Goal: Download file/media

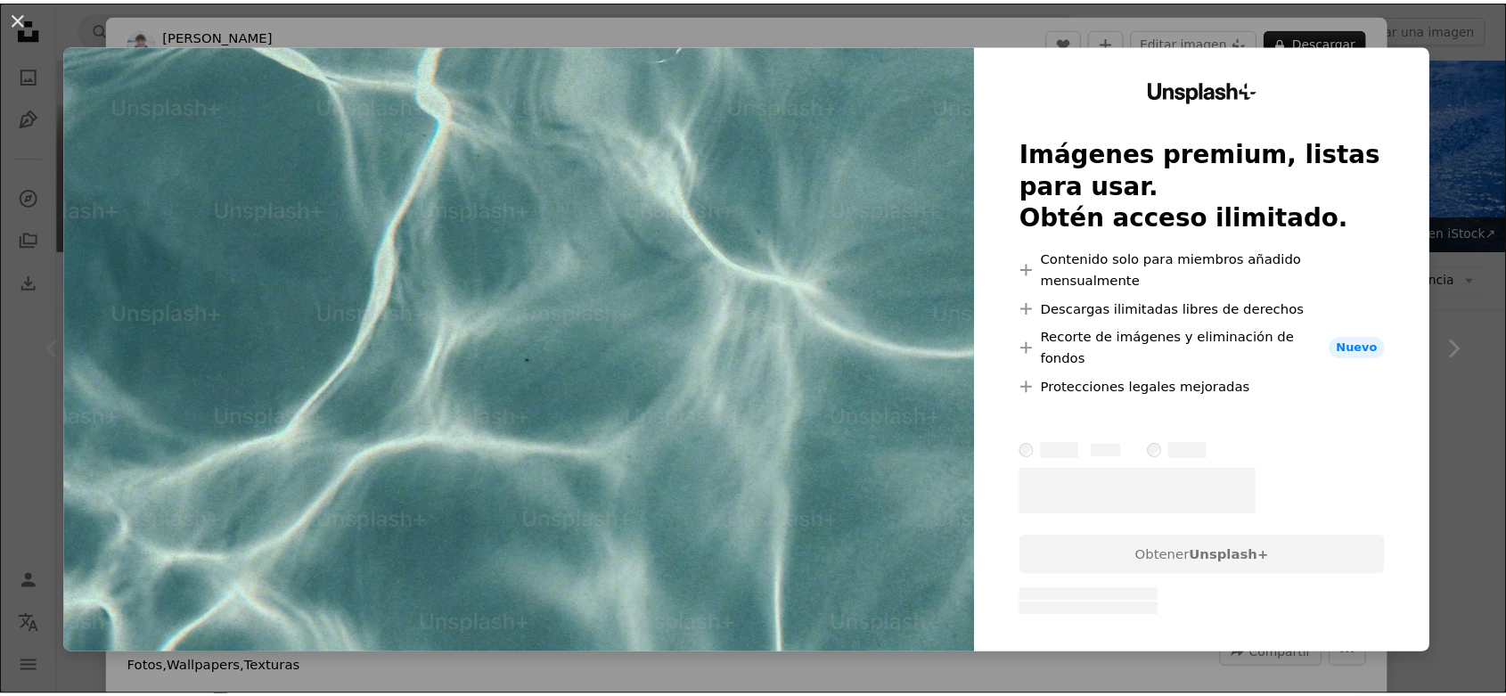
scroll to position [396, 0]
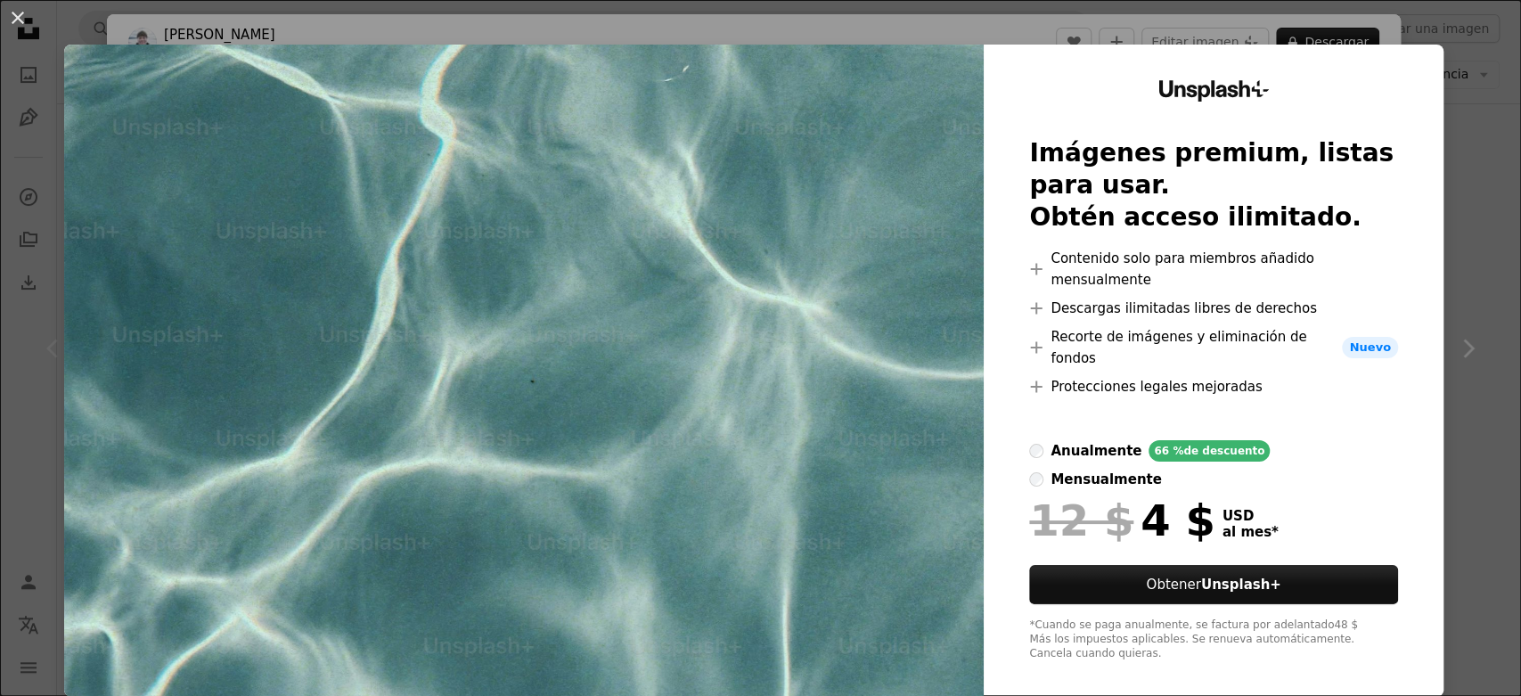
click at [1454, 183] on div "An X shape Unsplash+ Imágenes premium, listas para usar. Obtén acceso ilimitado…" at bounding box center [760, 348] width 1521 height 696
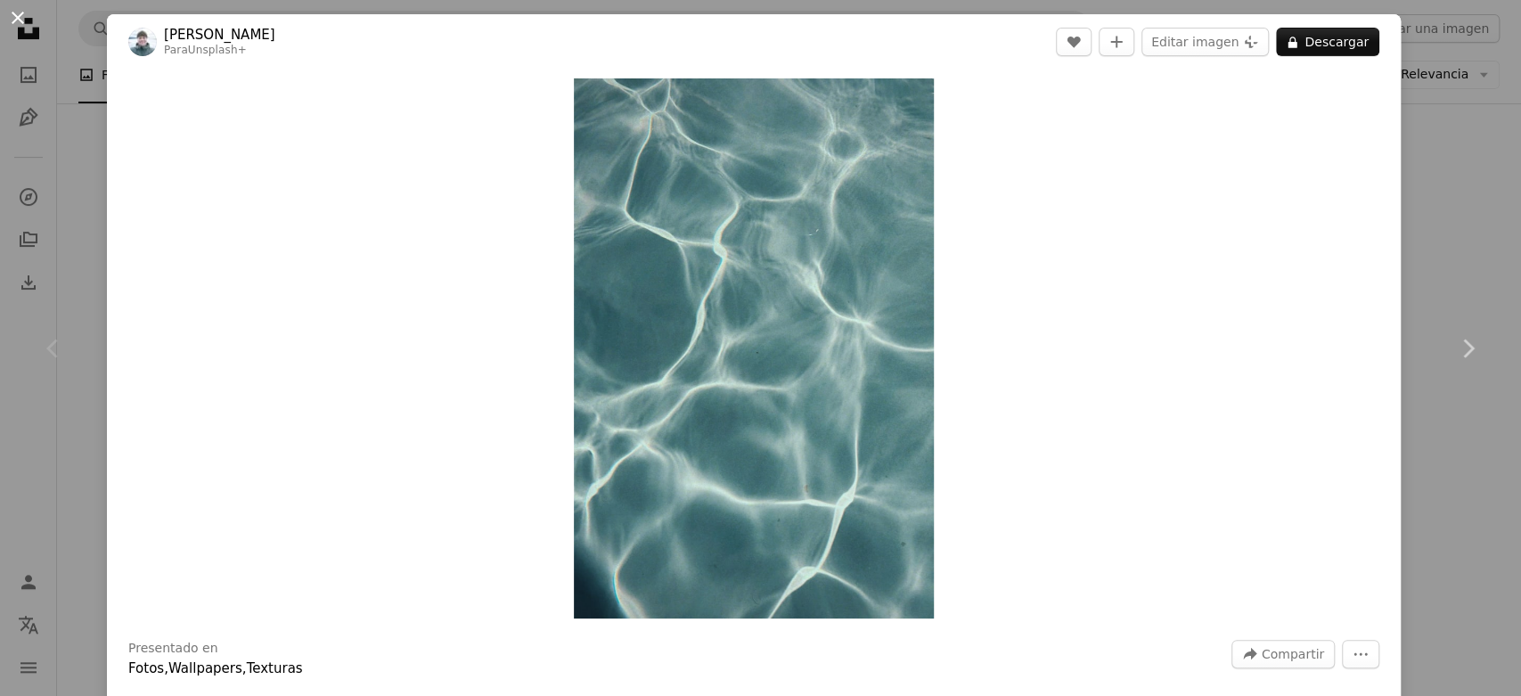
click at [17, 15] on button "An X shape" at bounding box center [17, 17] width 21 height 21
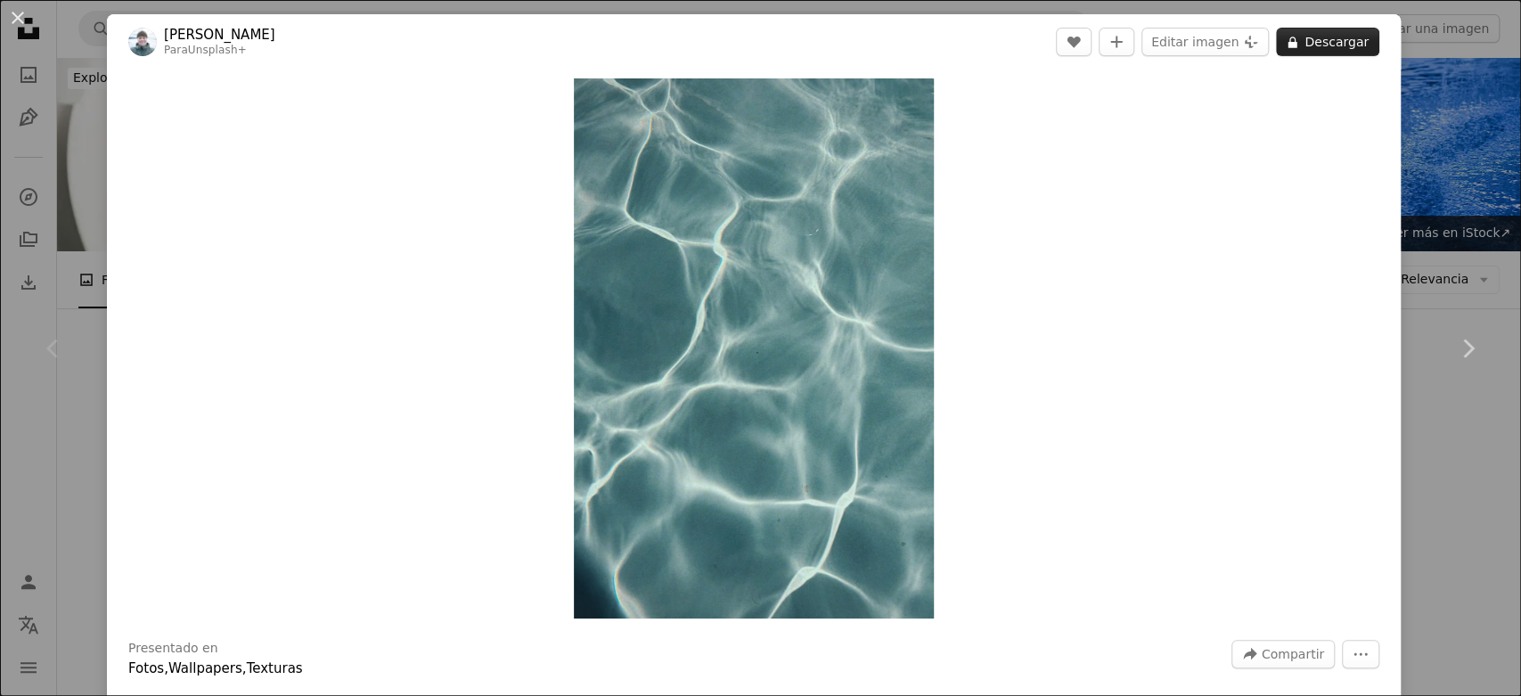
click at [1301, 39] on button "A lock Descargar" at bounding box center [1327, 42] width 103 height 29
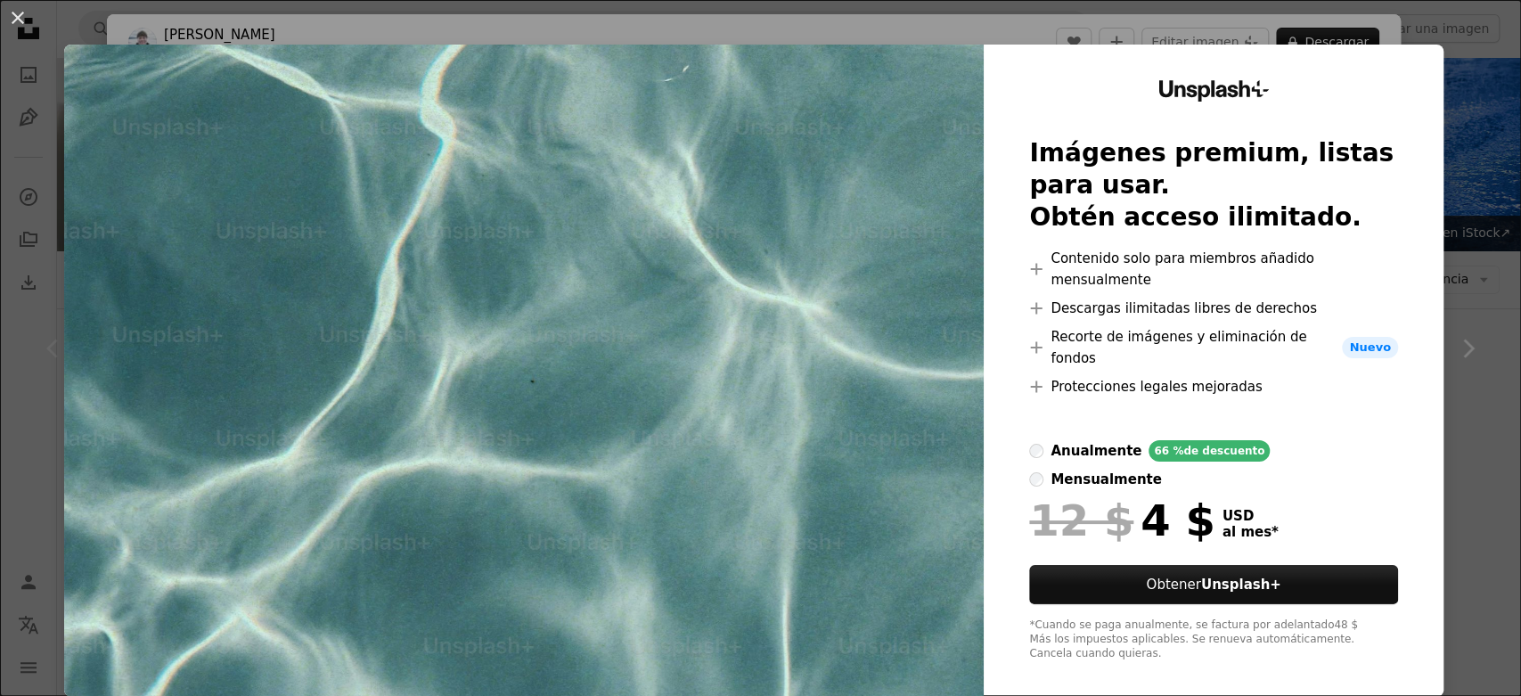
click at [1449, 350] on div "An X shape Unsplash+ Imágenes premium, listas para usar. Obtén acceso ilimitado…" at bounding box center [760, 348] width 1521 height 696
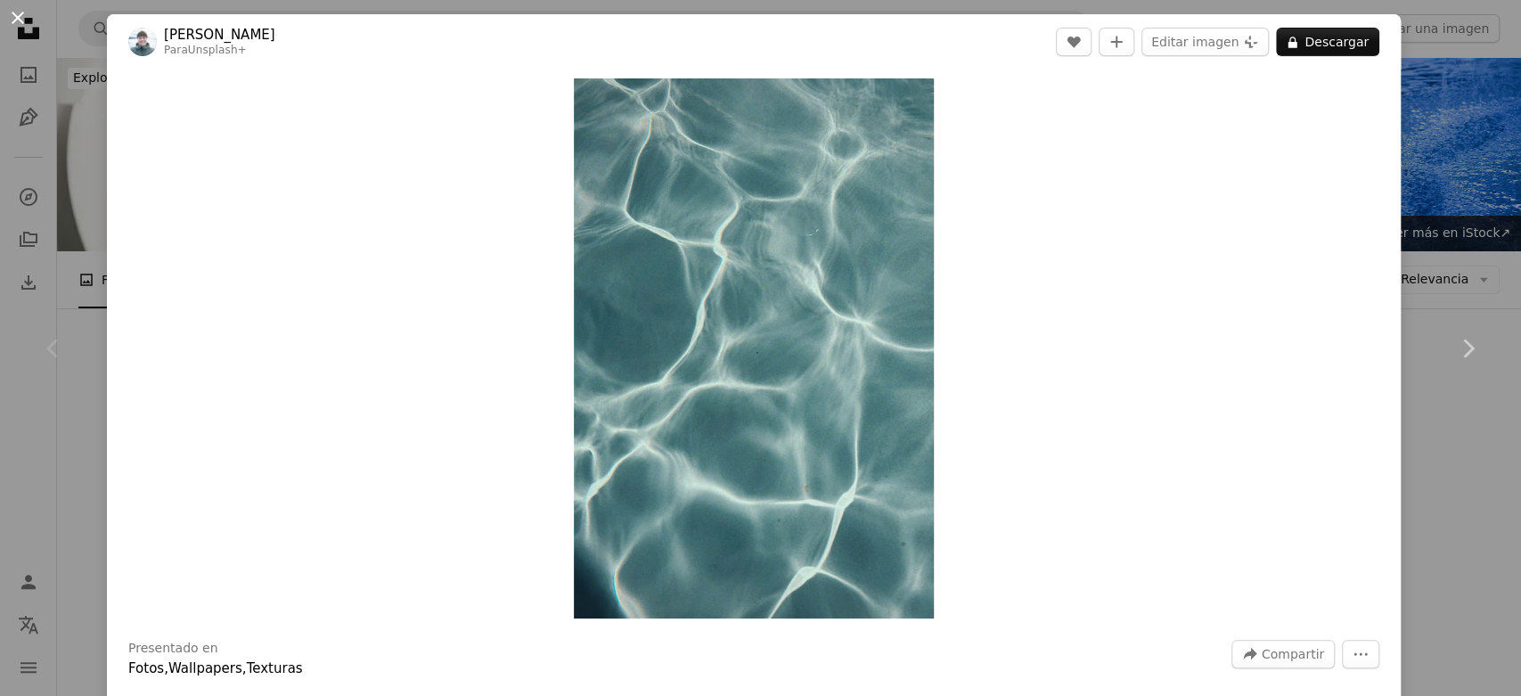
click at [14, 7] on button "An X shape" at bounding box center [17, 17] width 21 height 21
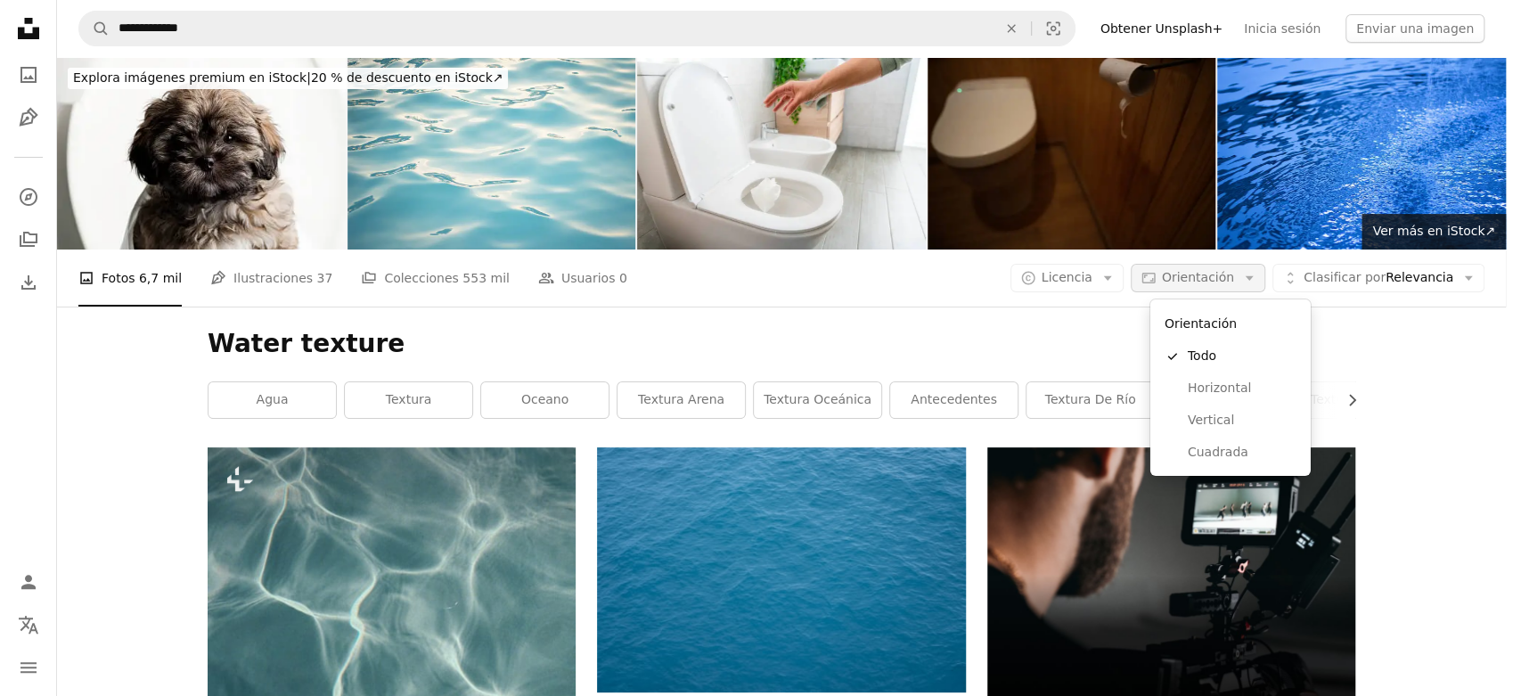
click at [1240, 264] on button "Aspect ratio Orientación Arrow down" at bounding box center [1198, 278] width 135 height 29
click at [1126, 282] on body "**********" at bounding box center [753, 348] width 1506 height 696
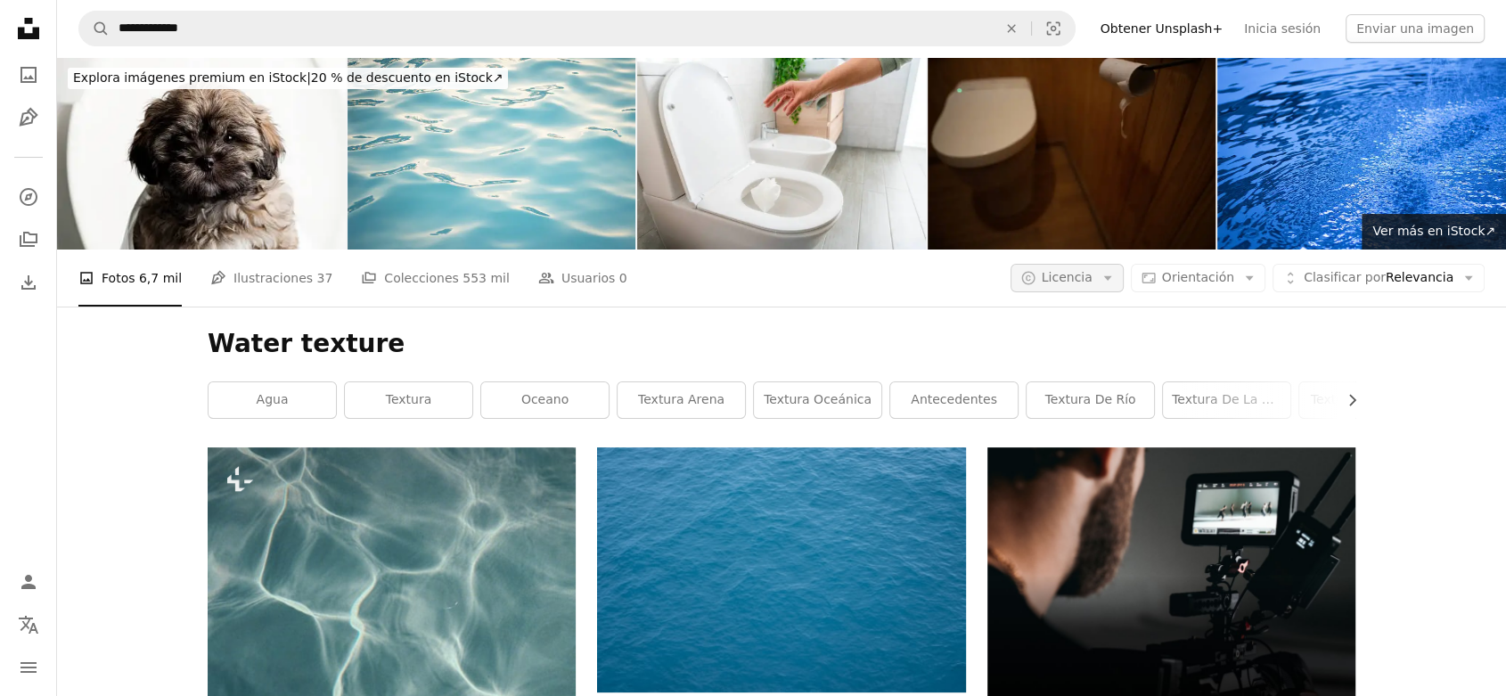
click at [1092, 279] on span "Licencia" at bounding box center [1067, 277] width 51 height 14
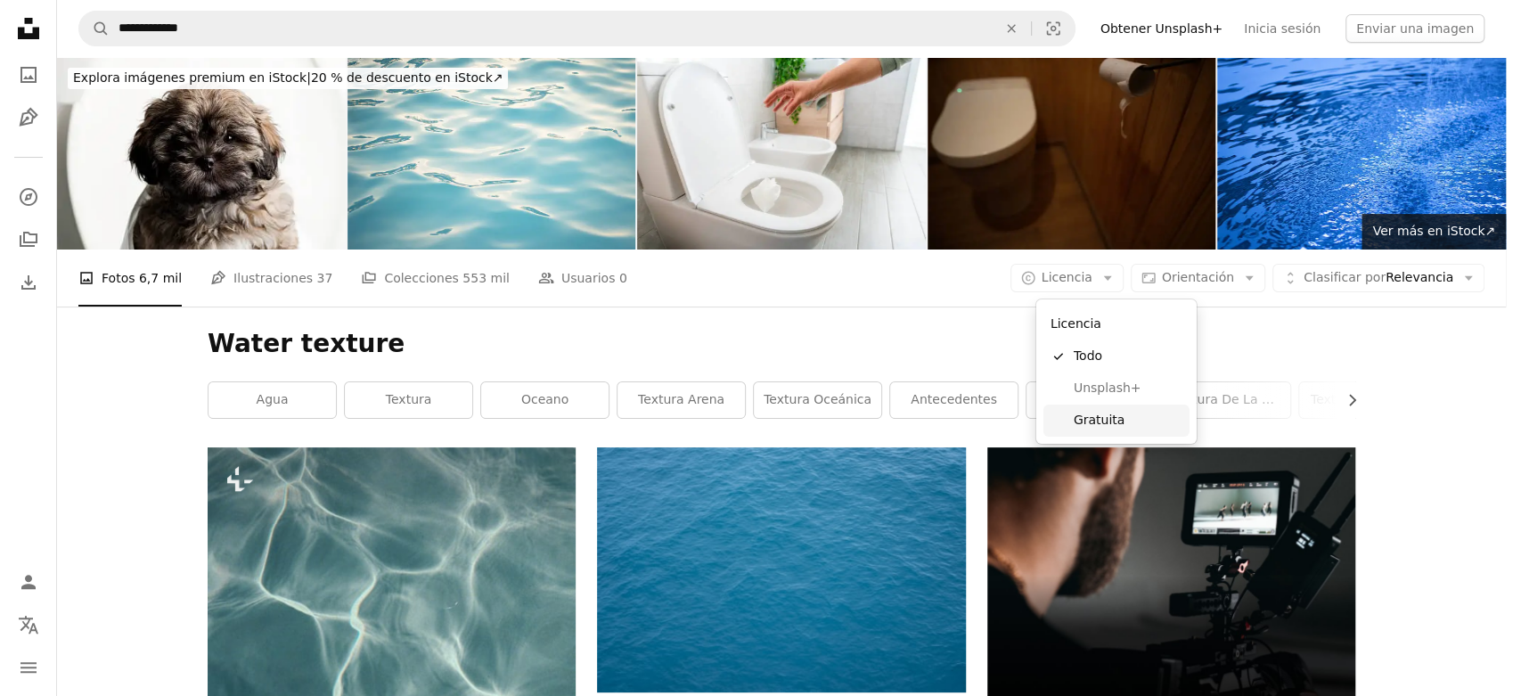
click at [1131, 423] on span "Gratuita" at bounding box center [1128, 421] width 109 height 18
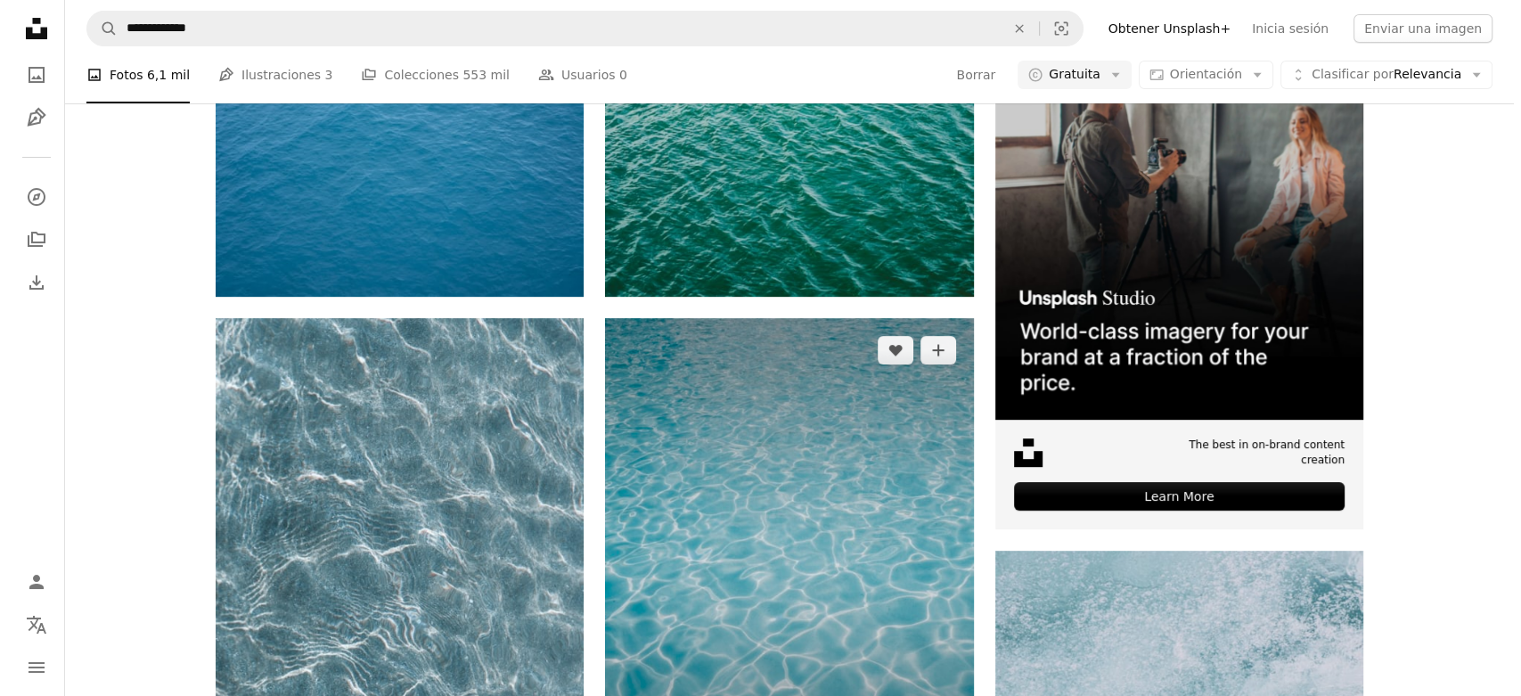
scroll to position [791, 0]
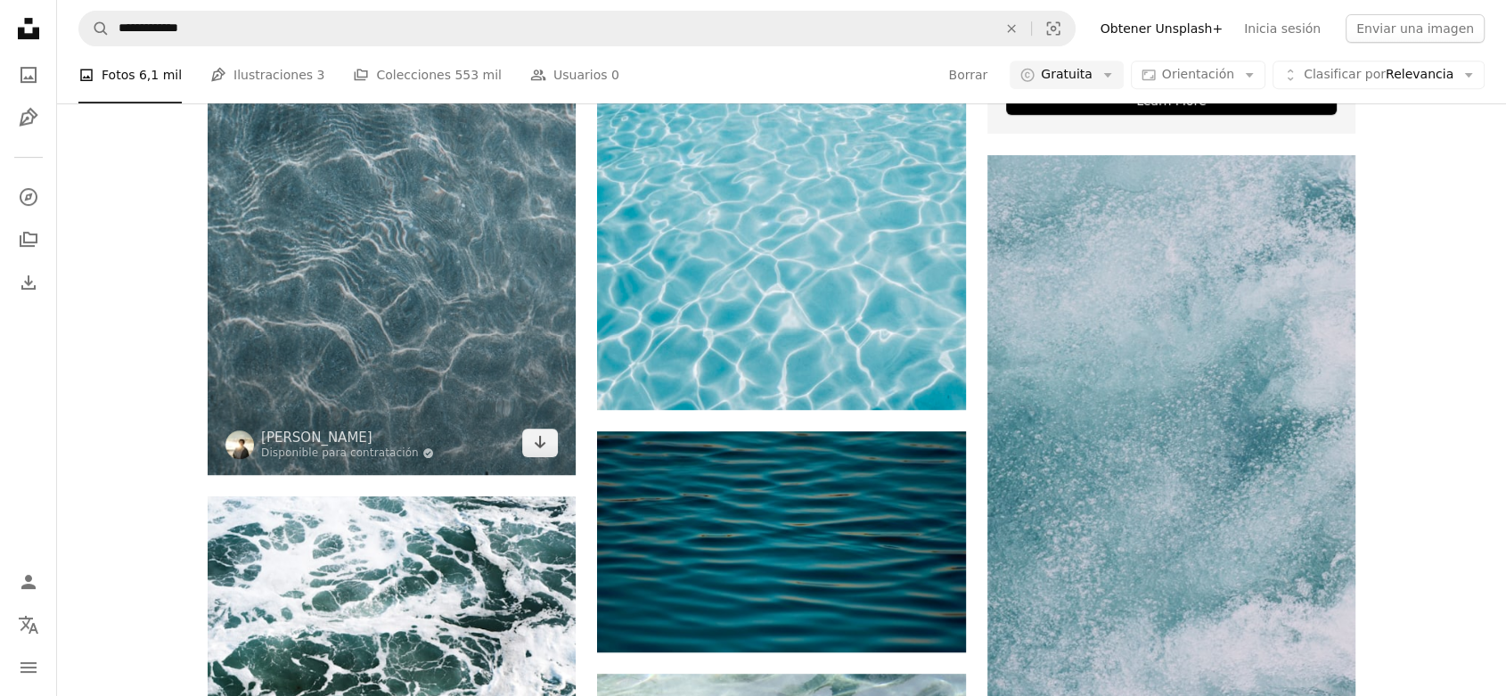
click at [274, 248] on img at bounding box center [392, 198] width 368 height 552
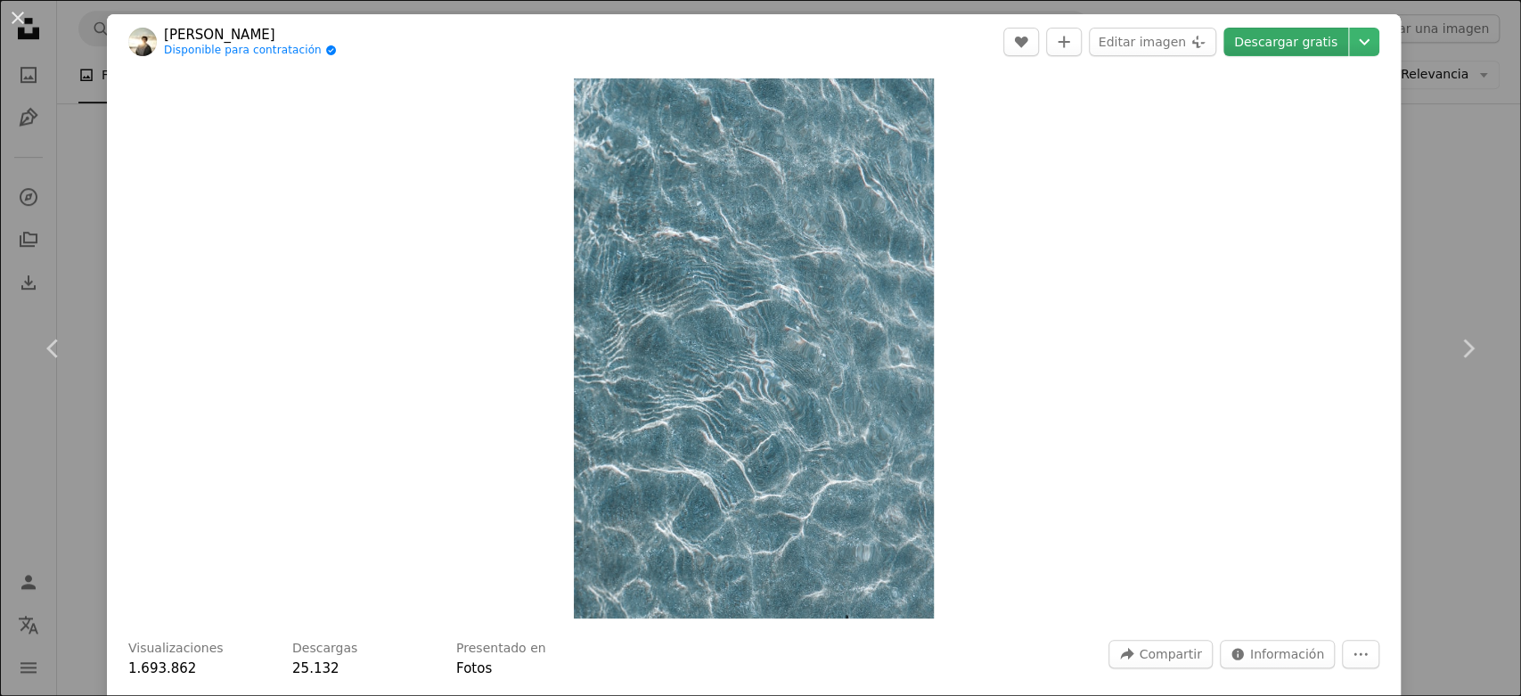
click at [1293, 40] on link "Descargar gratis" at bounding box center [1285, 42] width 125 height 29
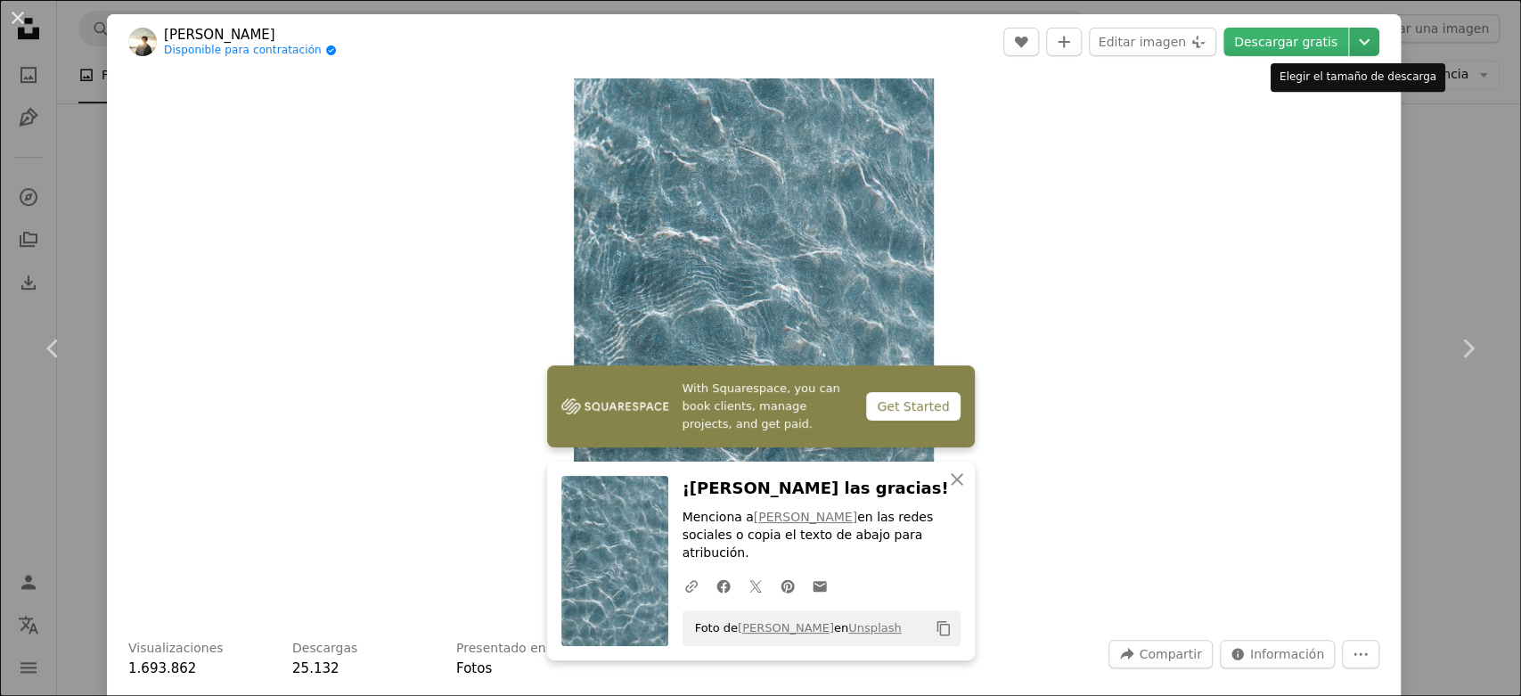
click at [1350, 47] on icon "Chevron down" at bounding box center [1364, 41] width 29 height 21
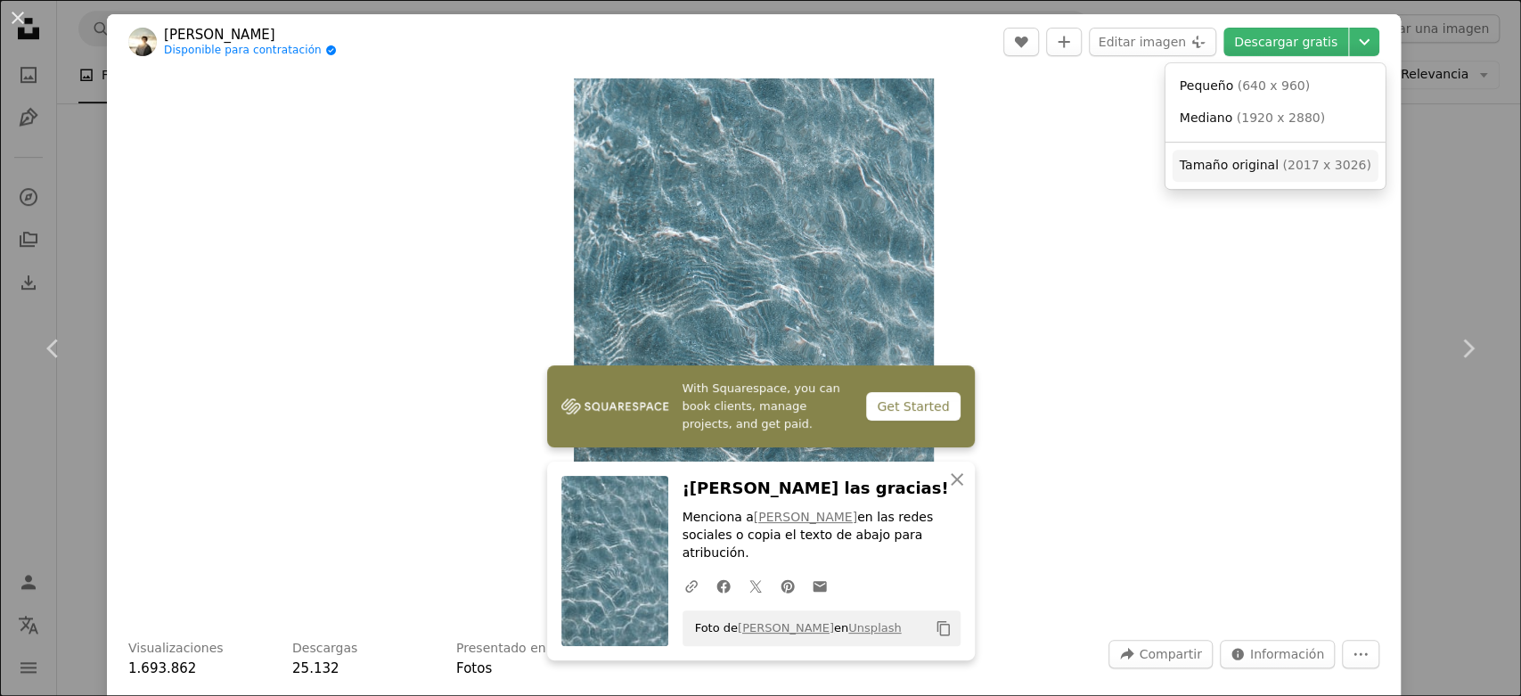
click at [1241, 158] on span "Tamaño original" at bounding box center [1229, 165] width 99 height 14
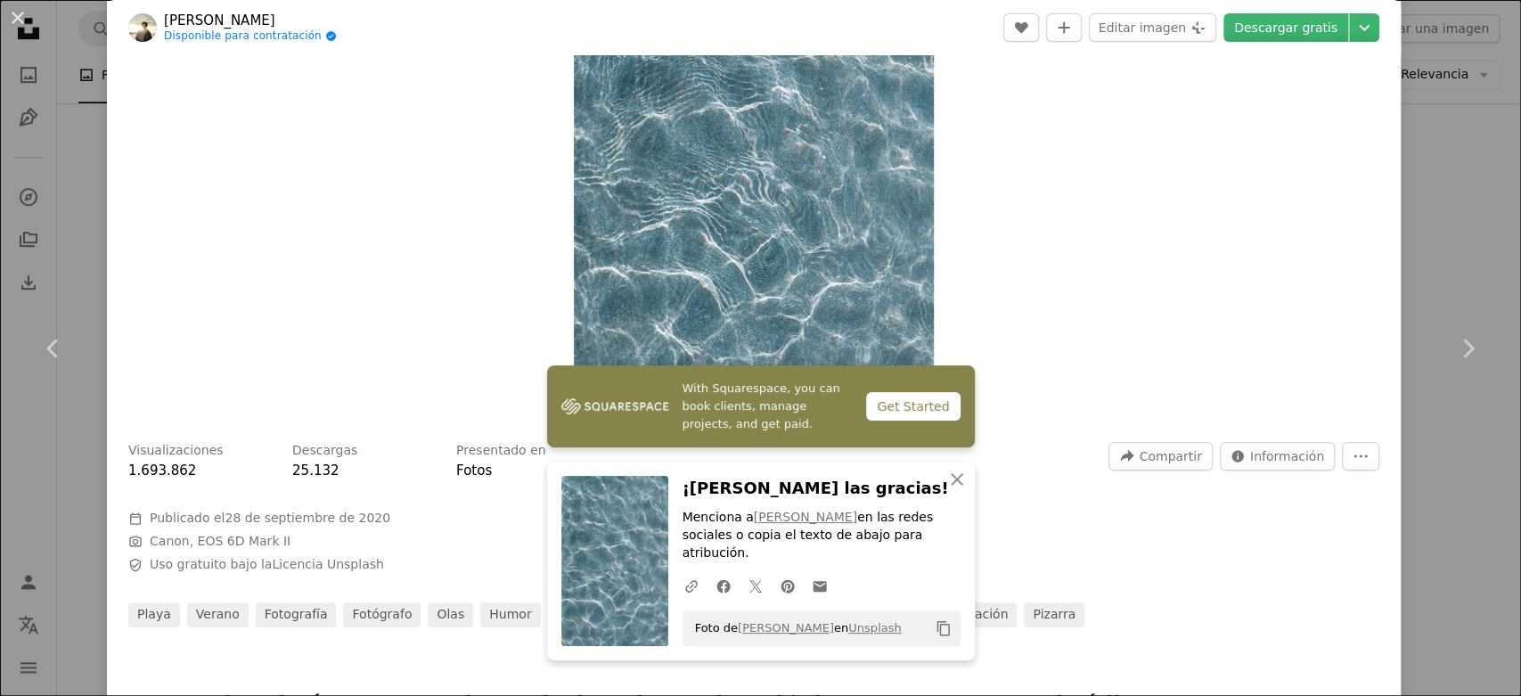
click at [1045, 482] on div at bounding box center [753, 495] width 1251 height 29
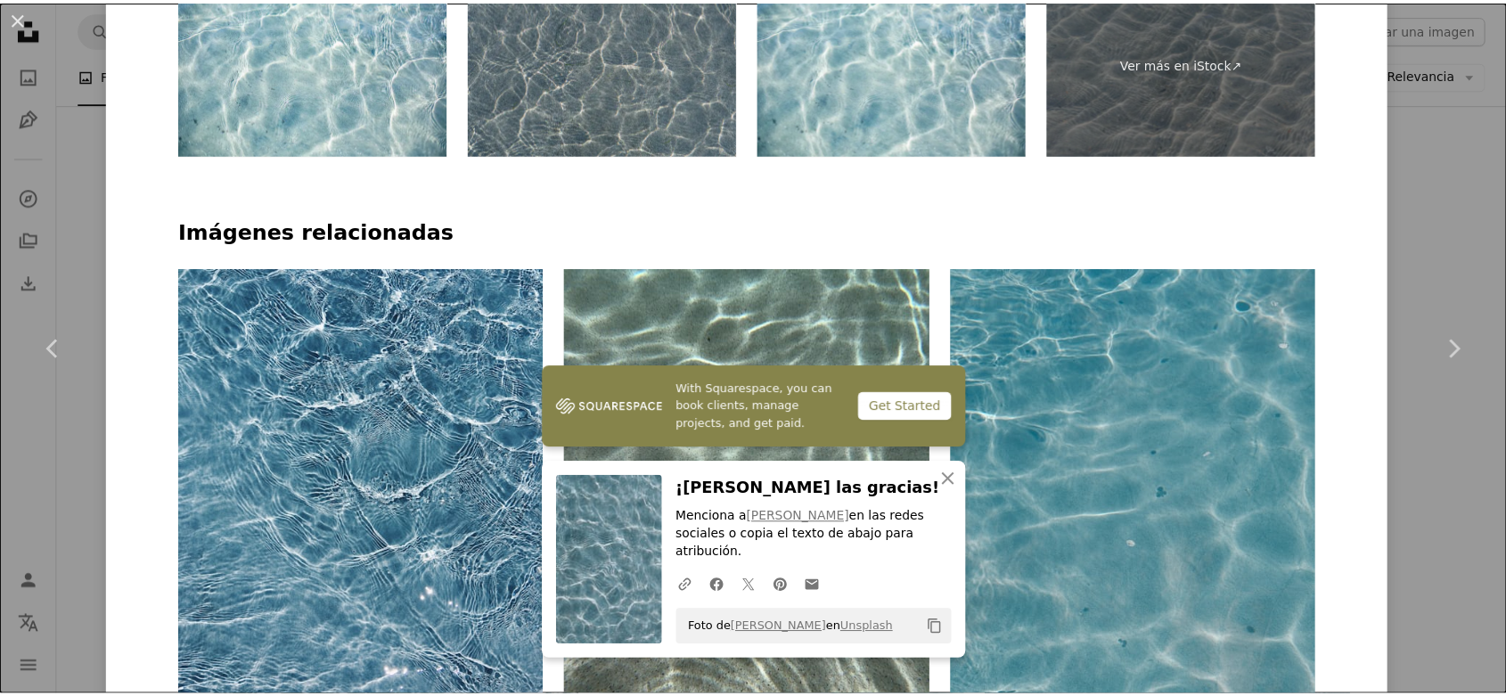
scroll to position [1089, 0]
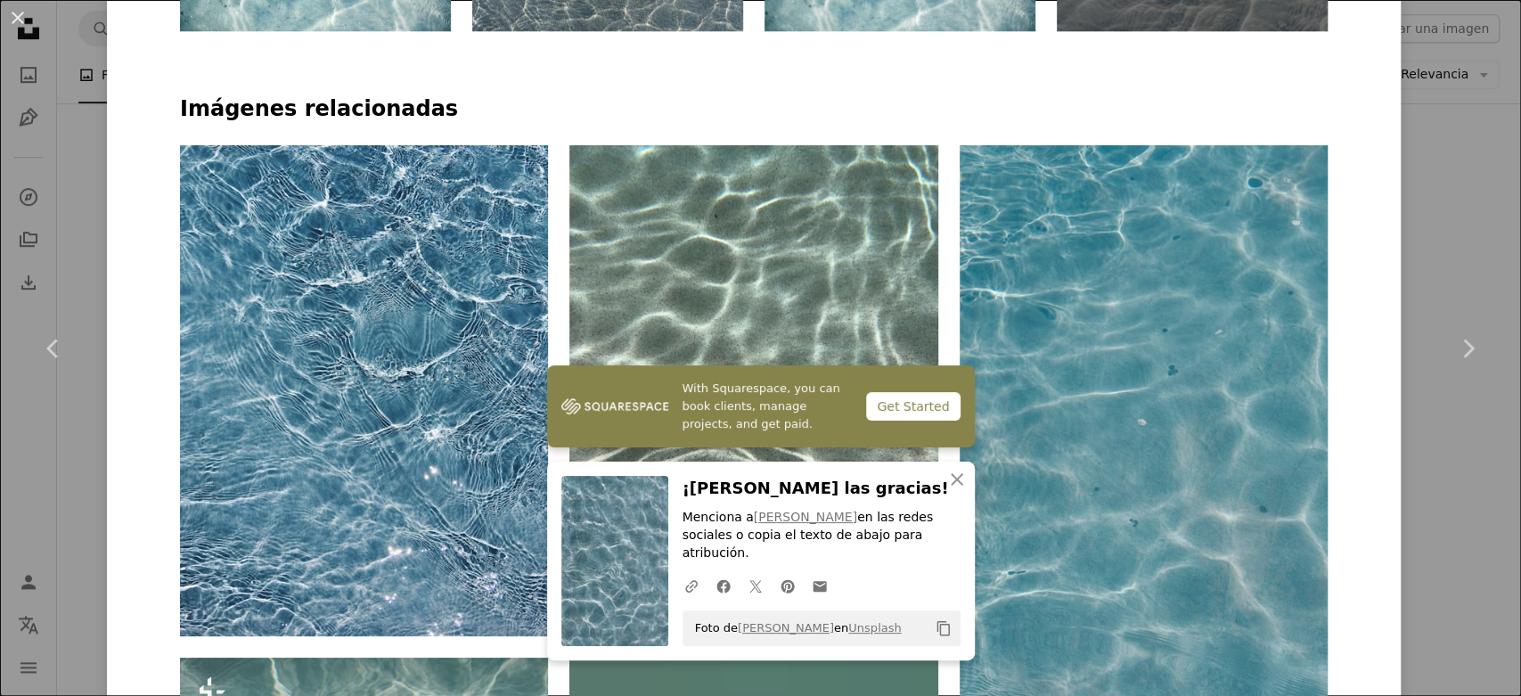
click at [1442, 153] on div "An X shape Chevron left Chevron right With Squarespace, you can book clients, m…" at bounding box center [760, 348] width 1521 height 696
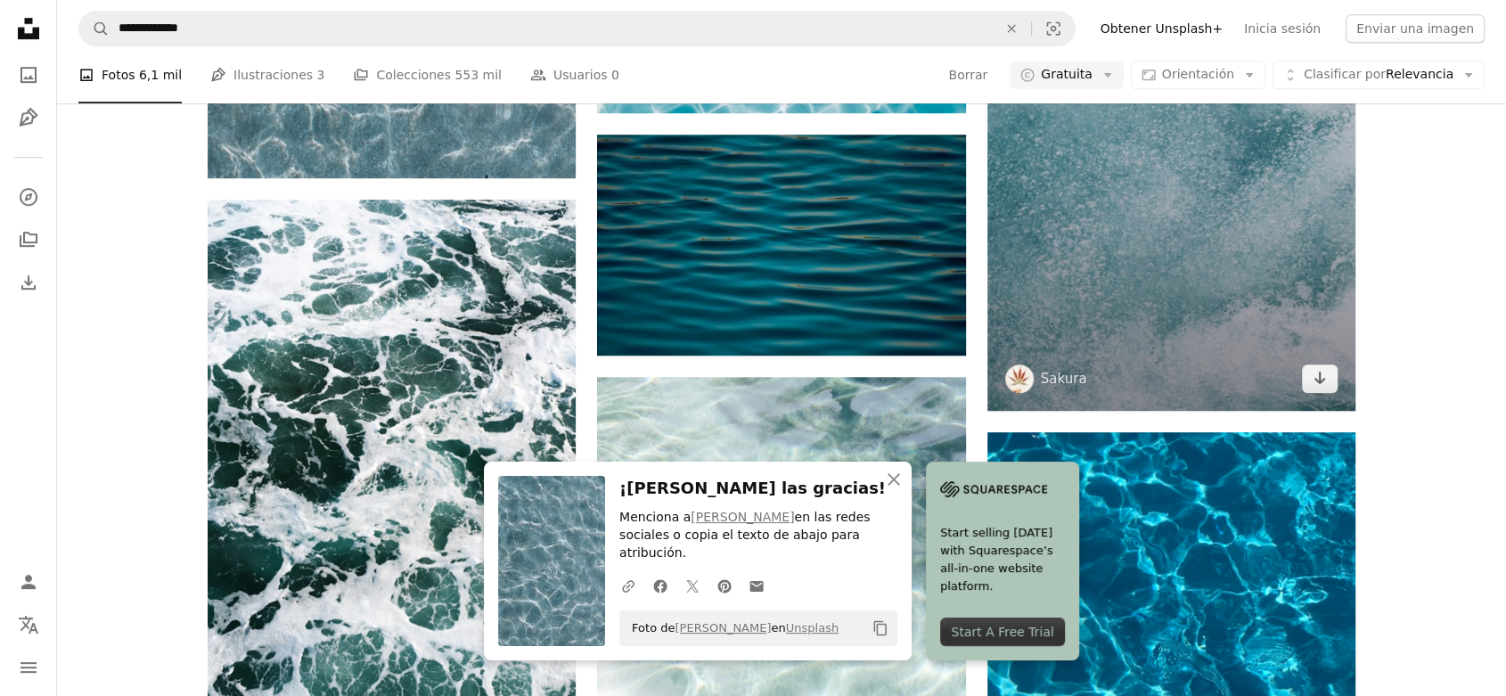
scroll to position [1089, 0]
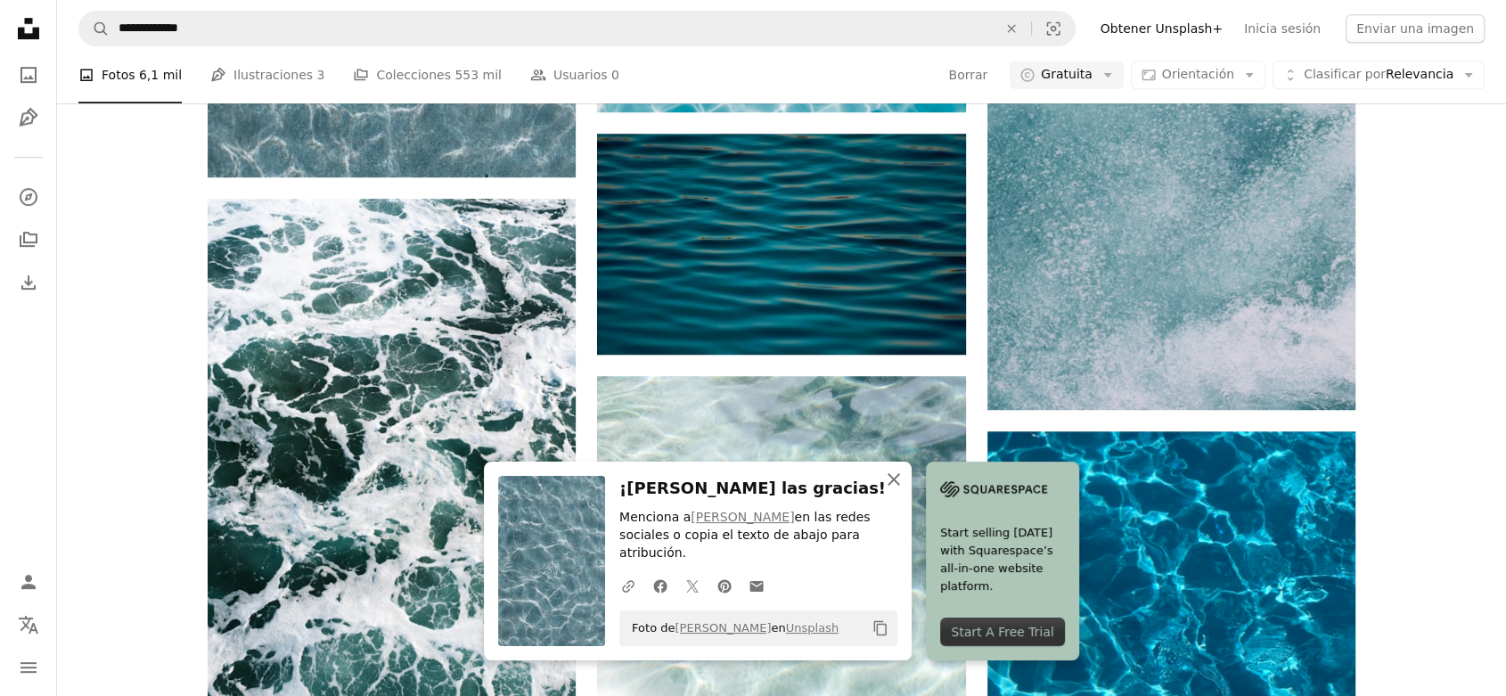
click at [902, 488] on icon "An X shape" at bounding box center [893, 479] width 21 height 21
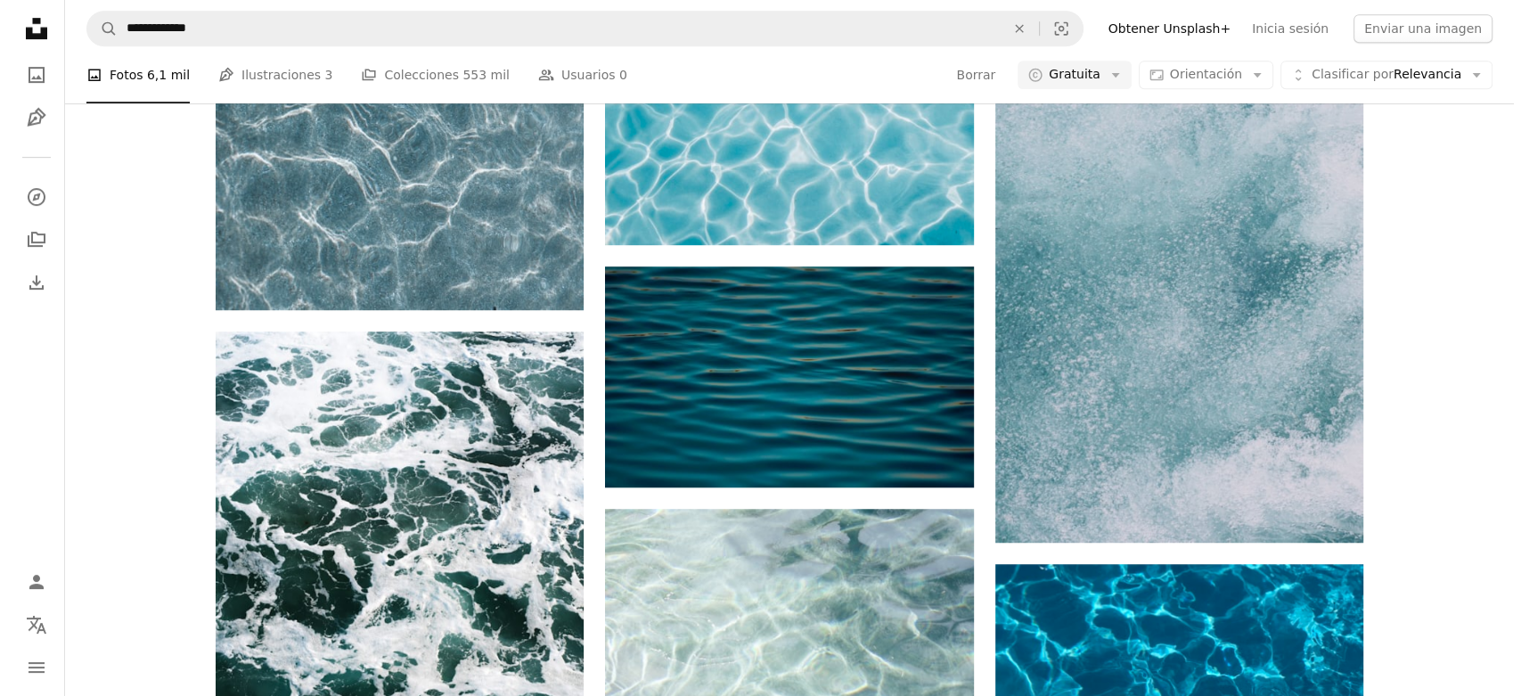
scroll to position [1254, 0]
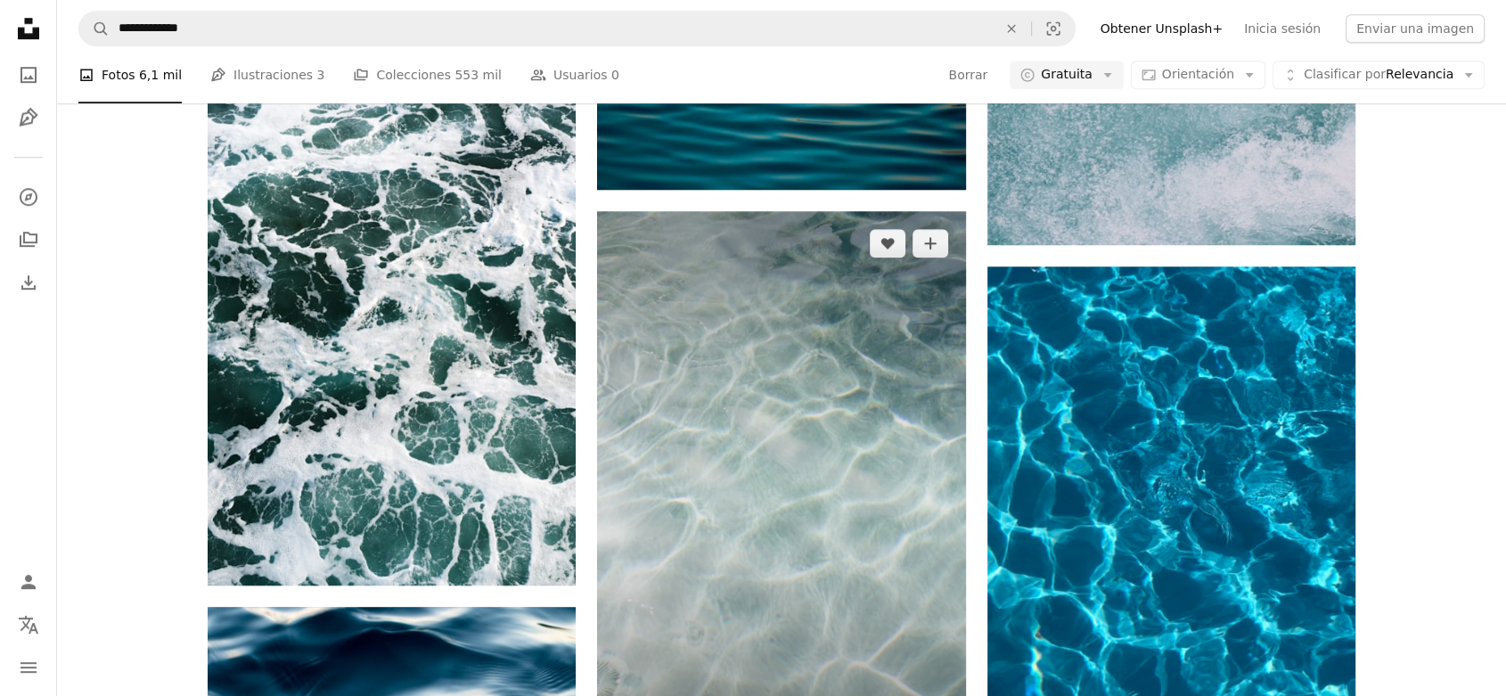
click at [768, 441] on img at bounding box center [781, 487] width 368 height 552
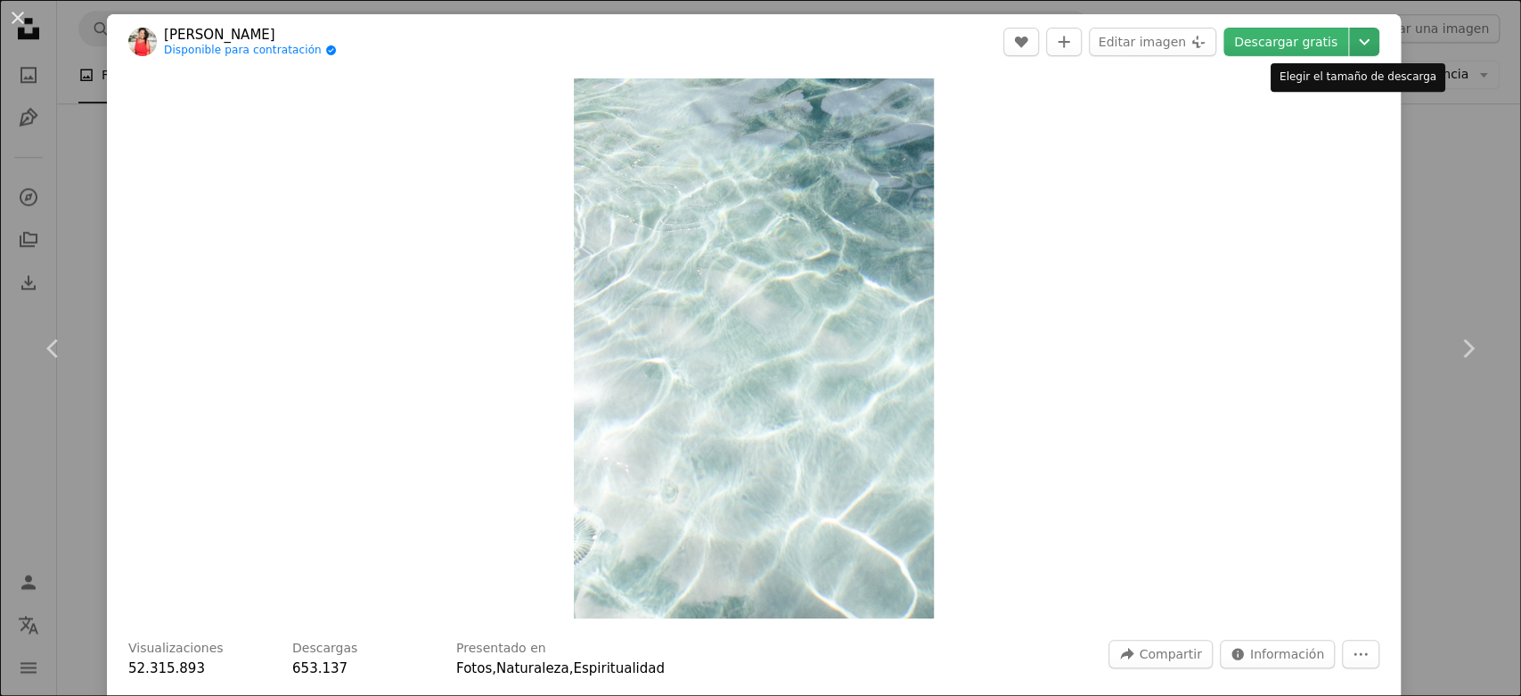
click at [1352, 41] on icon "Chevron down" at bounding box center [1364, 41] width 29 height 21
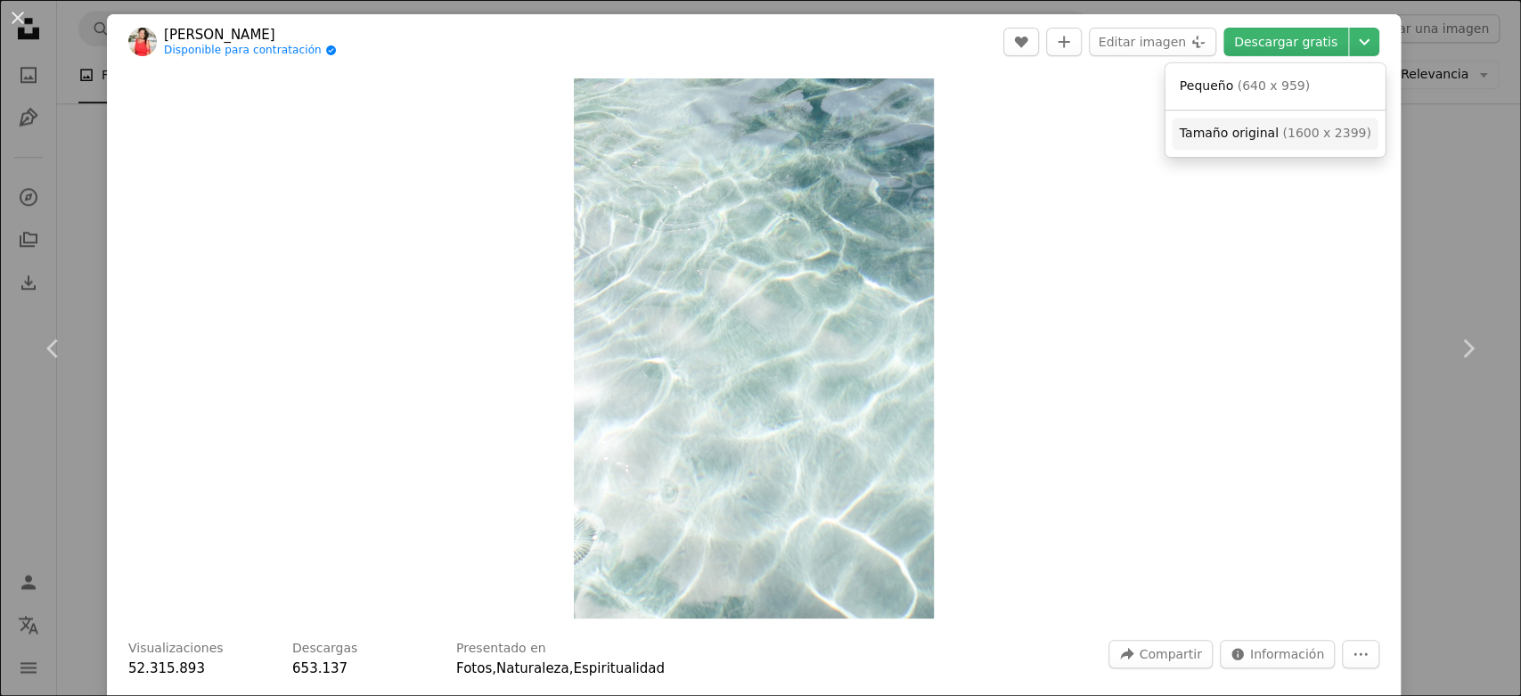
click at [1286, 140] on span "( 1600 x 2399 )" at bounding box center [1326, 133] width 88 height 14
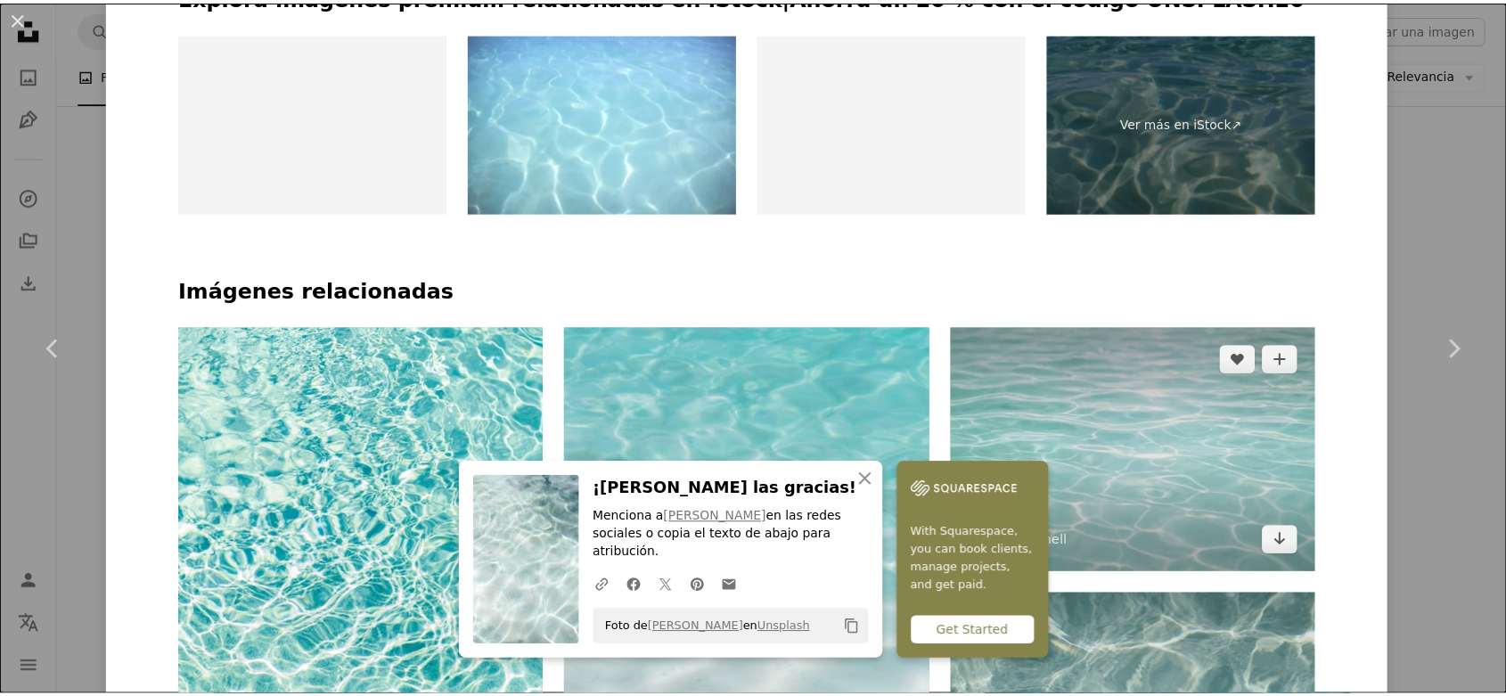
scroll to position [990, 0]
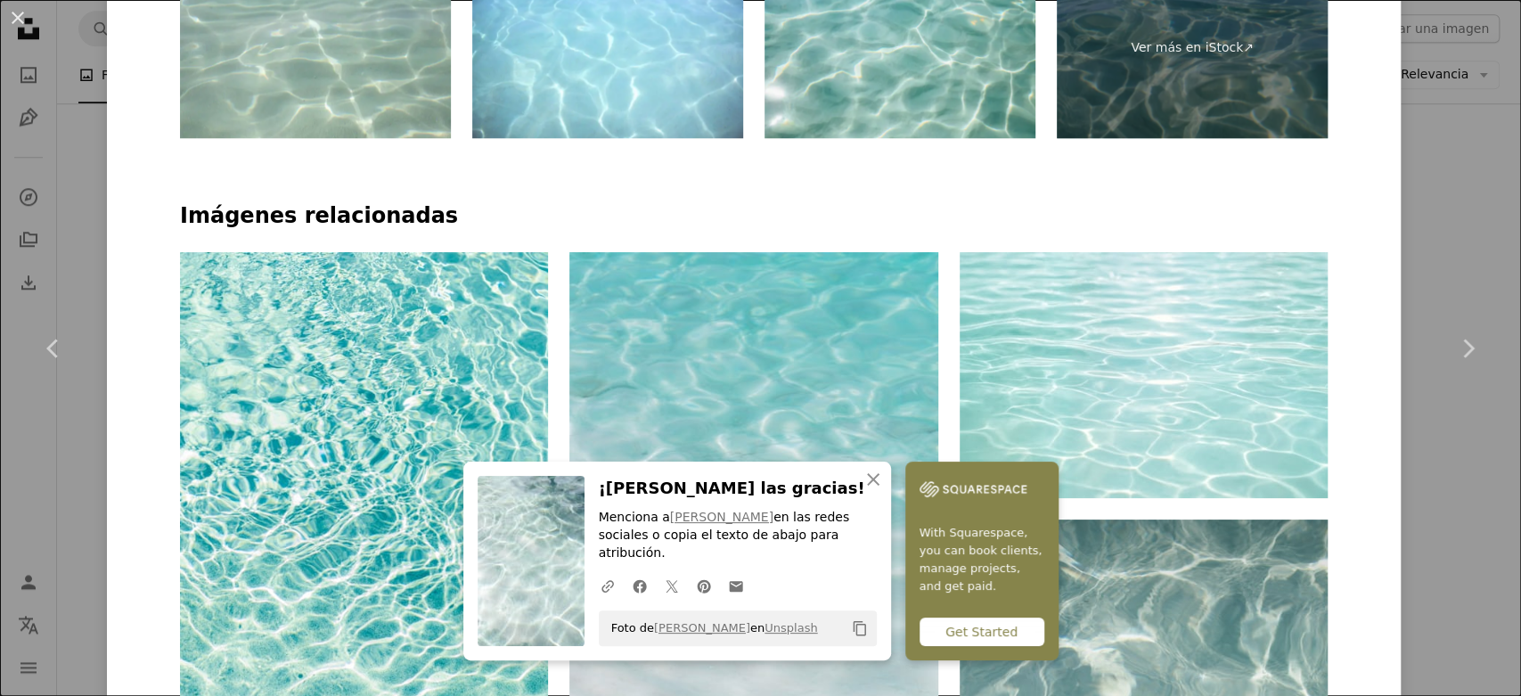
click at [1411, 141] on div "An X shape Chevron left Chevron right An X shape Cerrar ¡Dale las gracias! Menc…" at bounding box center [760, 348] width 1521 height 696
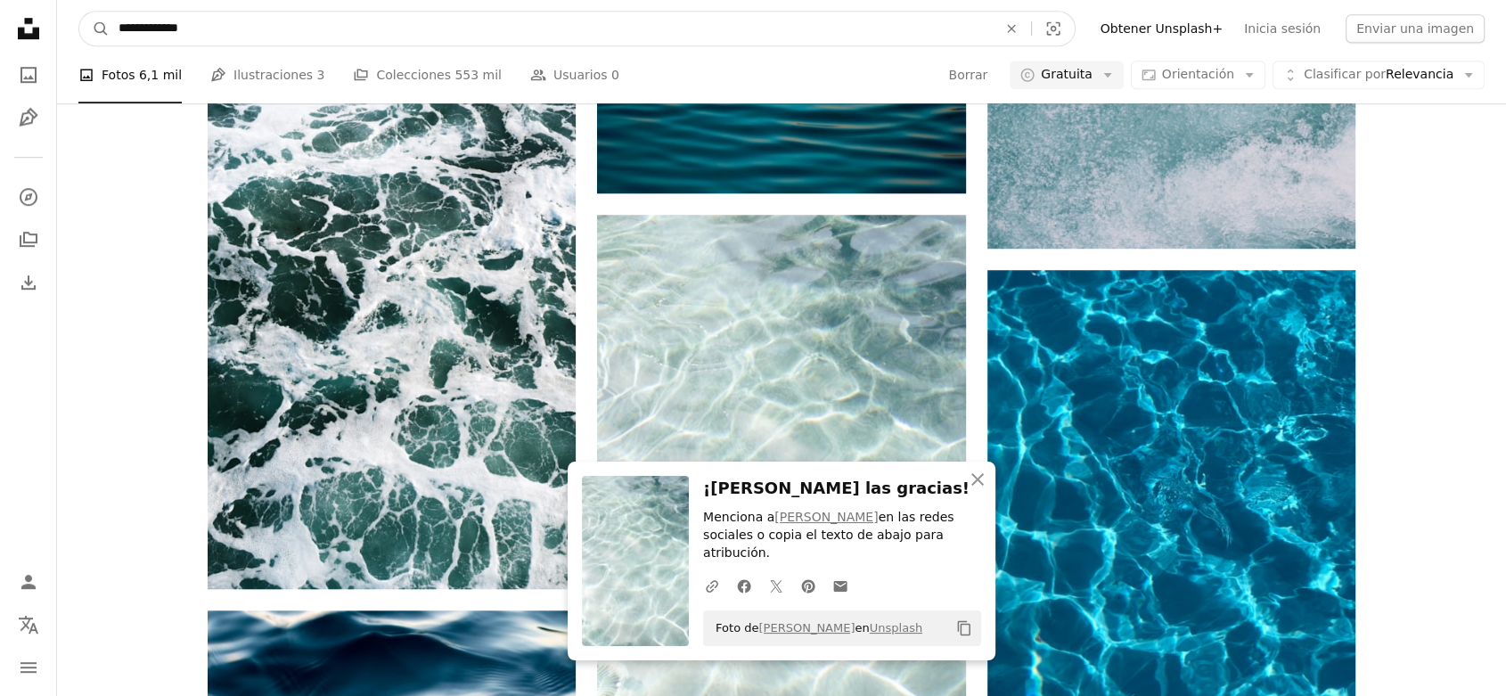
scroll to position [1130, 0]
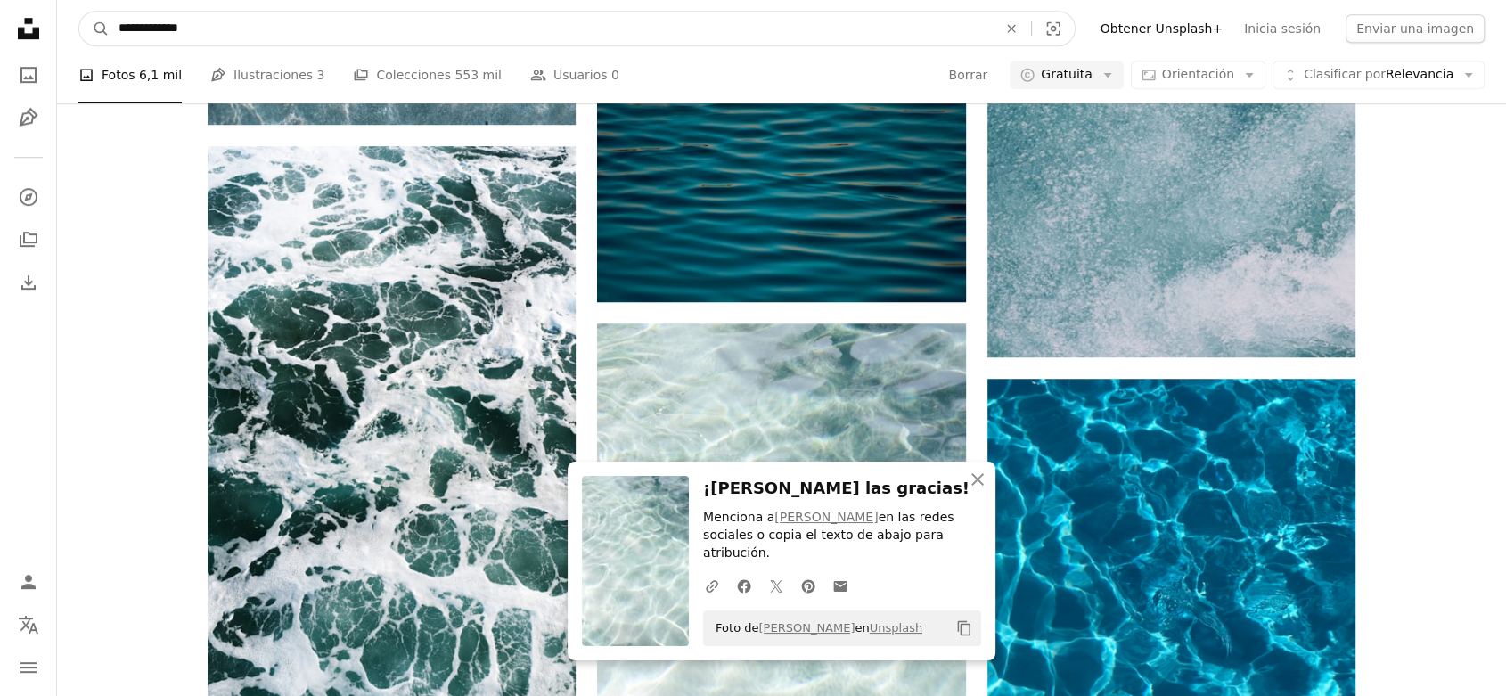
drag, startPoint x: 587, startPoint y: 32, endPoint x: 0, endPoint y: -4, distance: 588.2
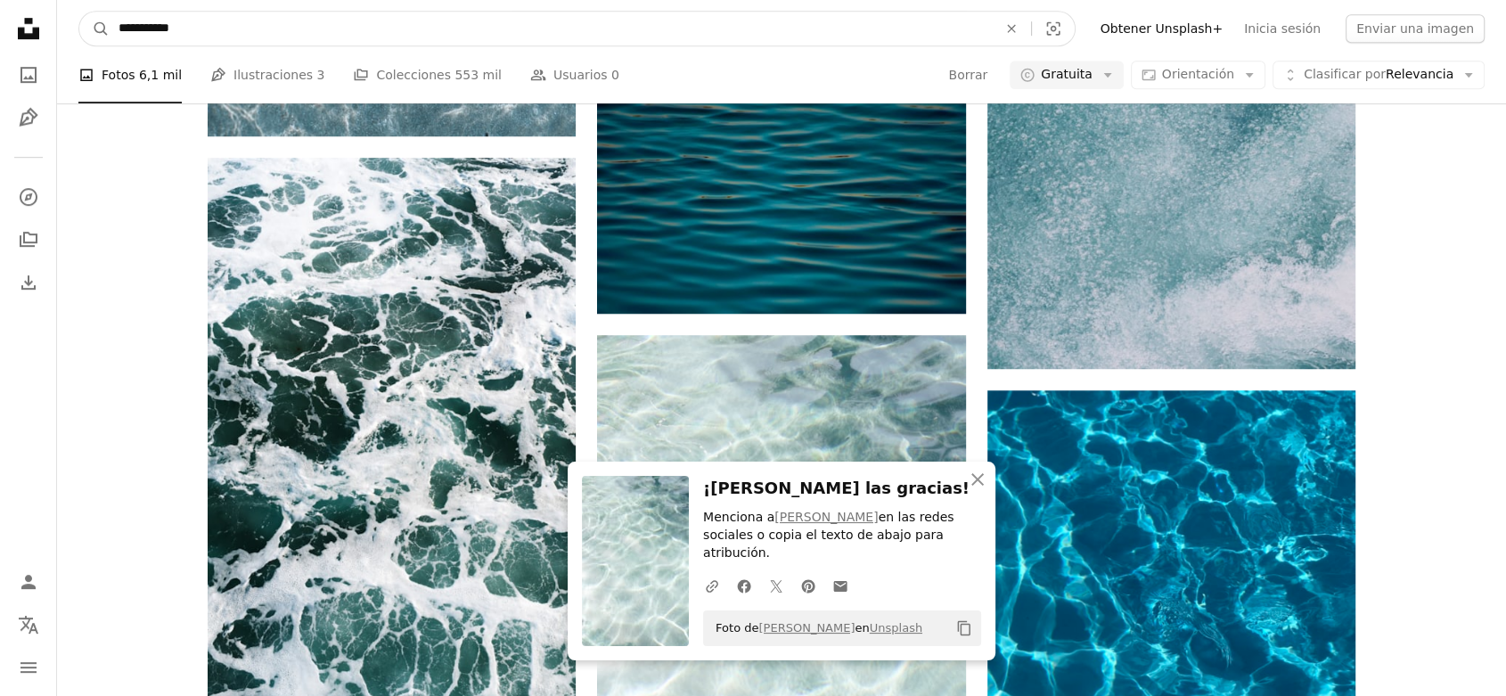
type input "**********"
click button "A magnifying glass" at bounding box center [94, 29] width 30 height 34
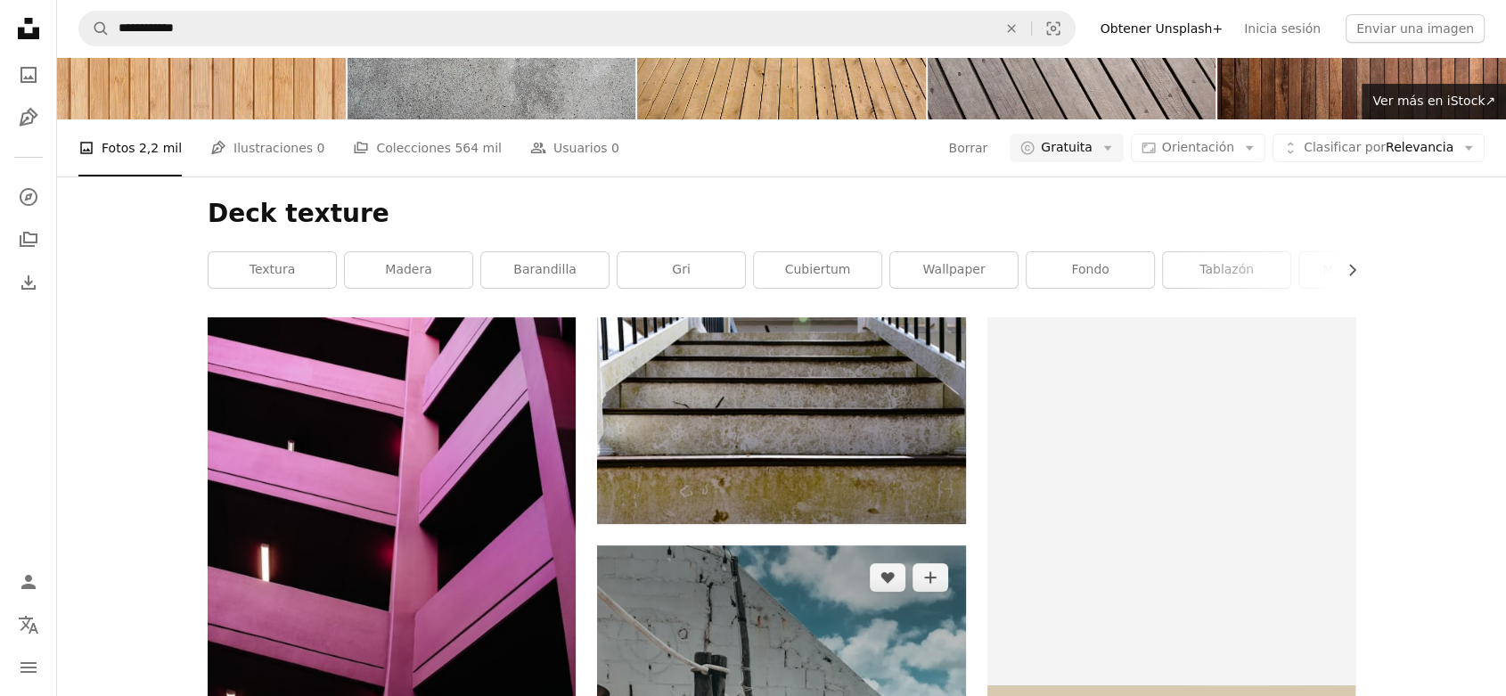
scroll to position [297, 0]
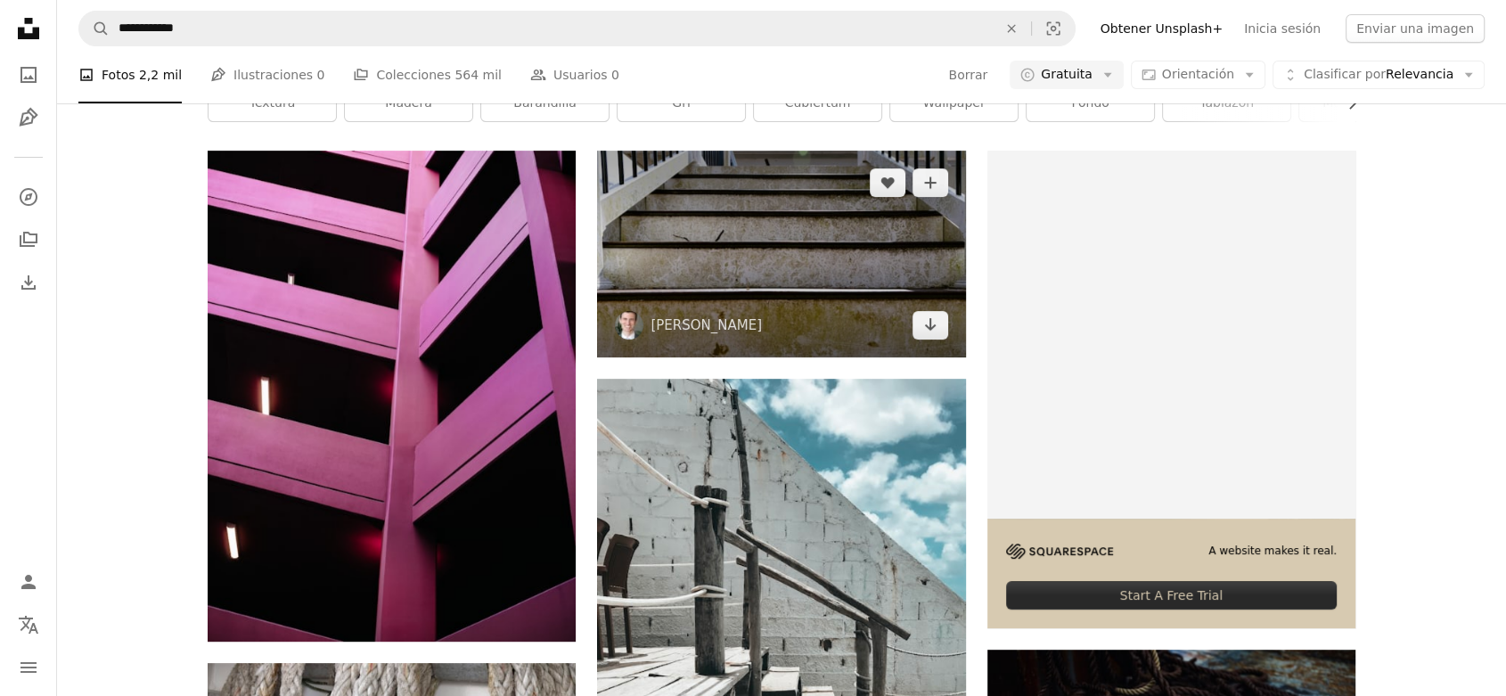
click at [698, 280] on img at bounding box center [781, 254] width 368 height 207
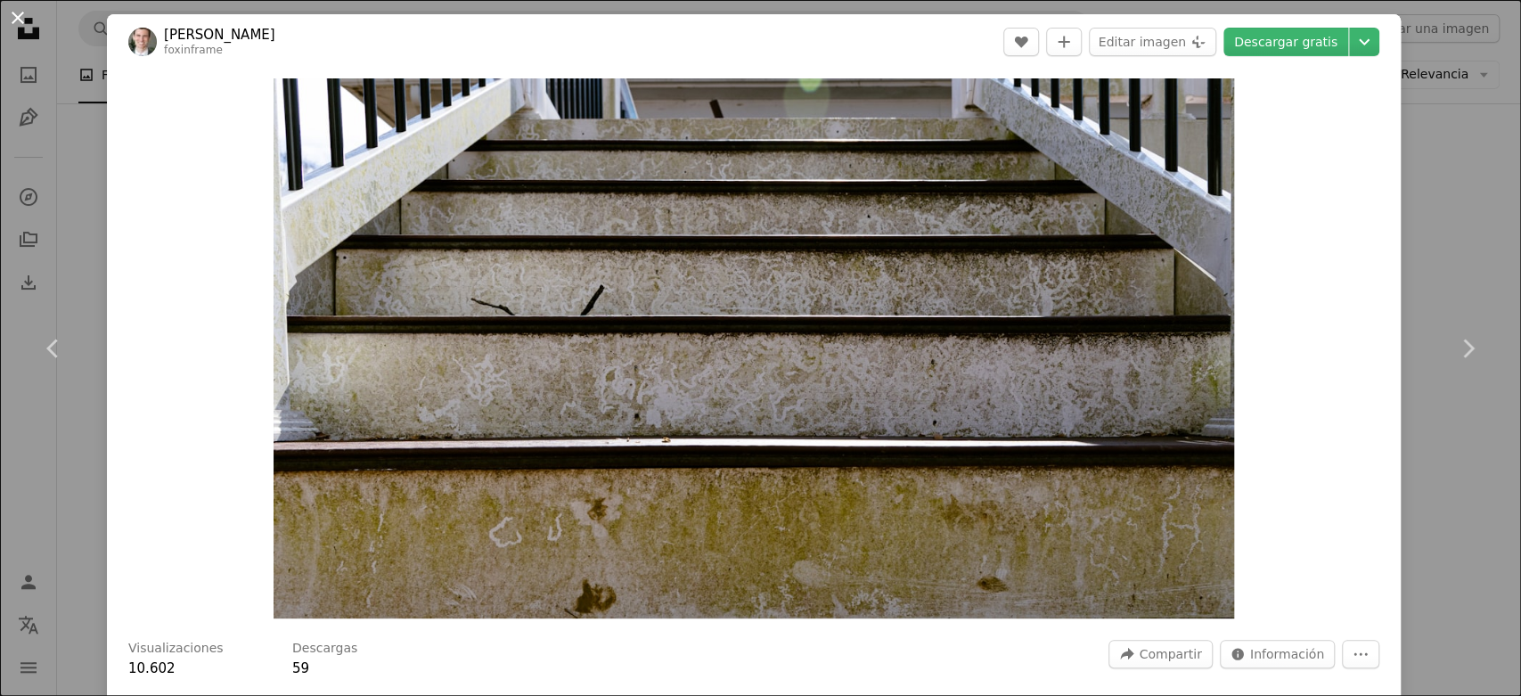
click at [7, 20] on button "An X shape" at bounding box center [17, 17] width 21 height 21
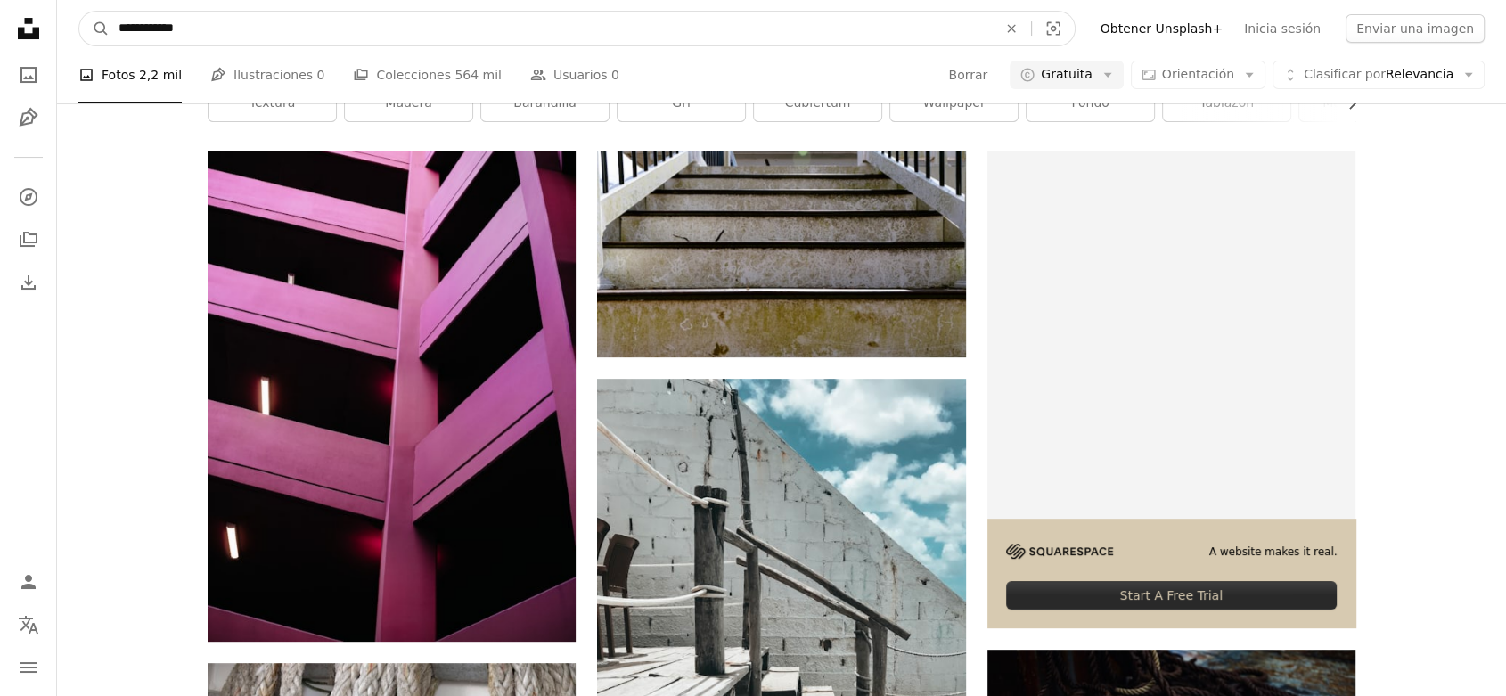
drag, startPoint x: 195, startPoint y: 35, endPoint x: 147, endPoint y: 26, distance: 48.9
click at [147, 26] on input "**********" at bounding box center [551, 29] width 882 height 34
type input "**********"
click button "A magnifying glass" at bounding box center [94, 29] width 30 height 34
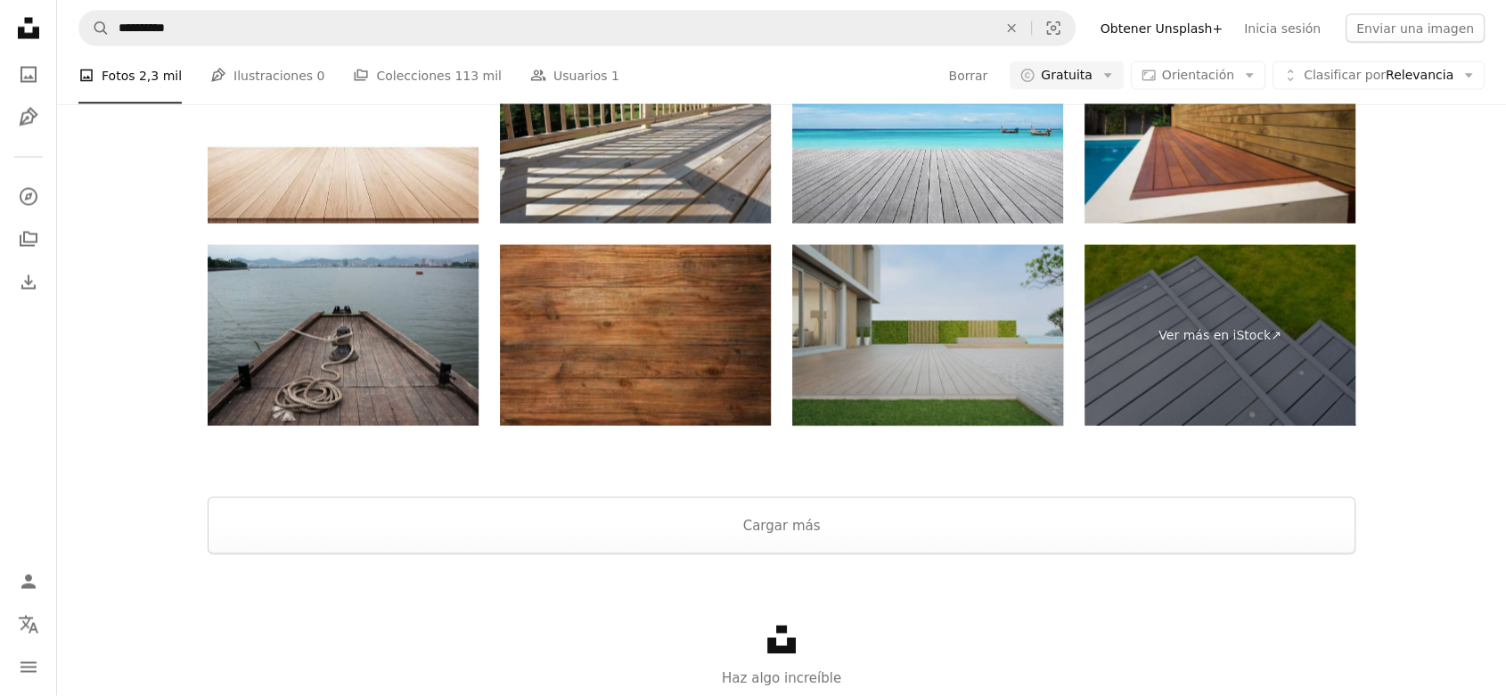
scroll to position [3492, 0]
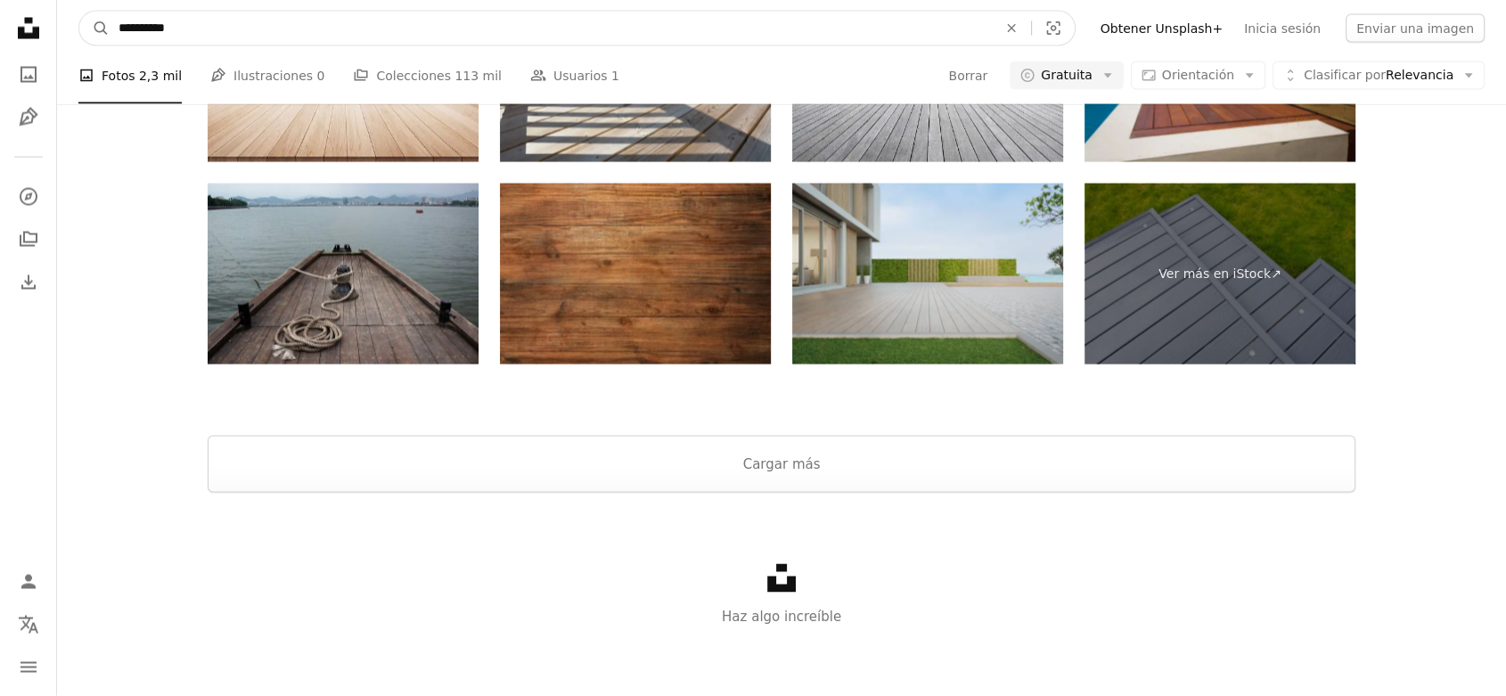
click at [620, 30] on input "**********" at bounding box center [551, 29] width 882 height 34
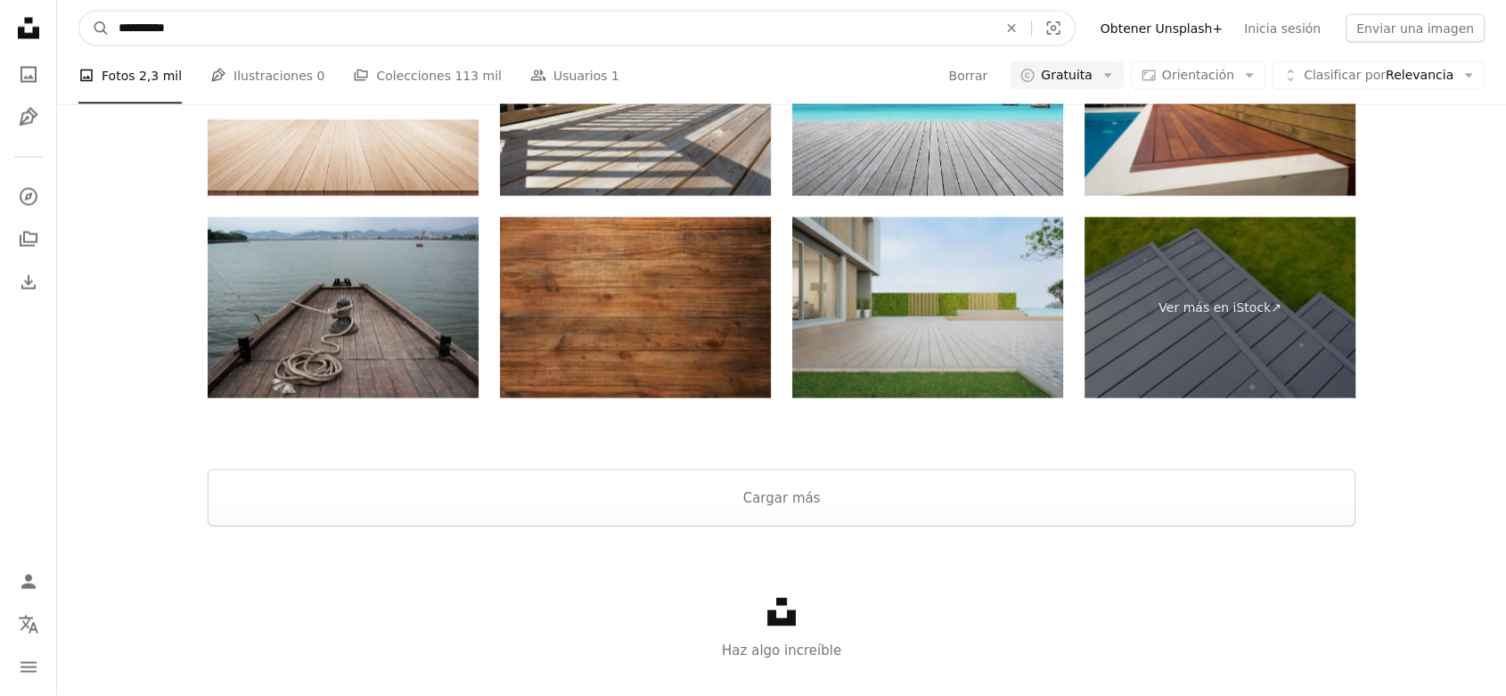
drag, startPoint x: 468, startPoint y: 45, endPoint x: 0, endPoint y: -18, distance: 471.9
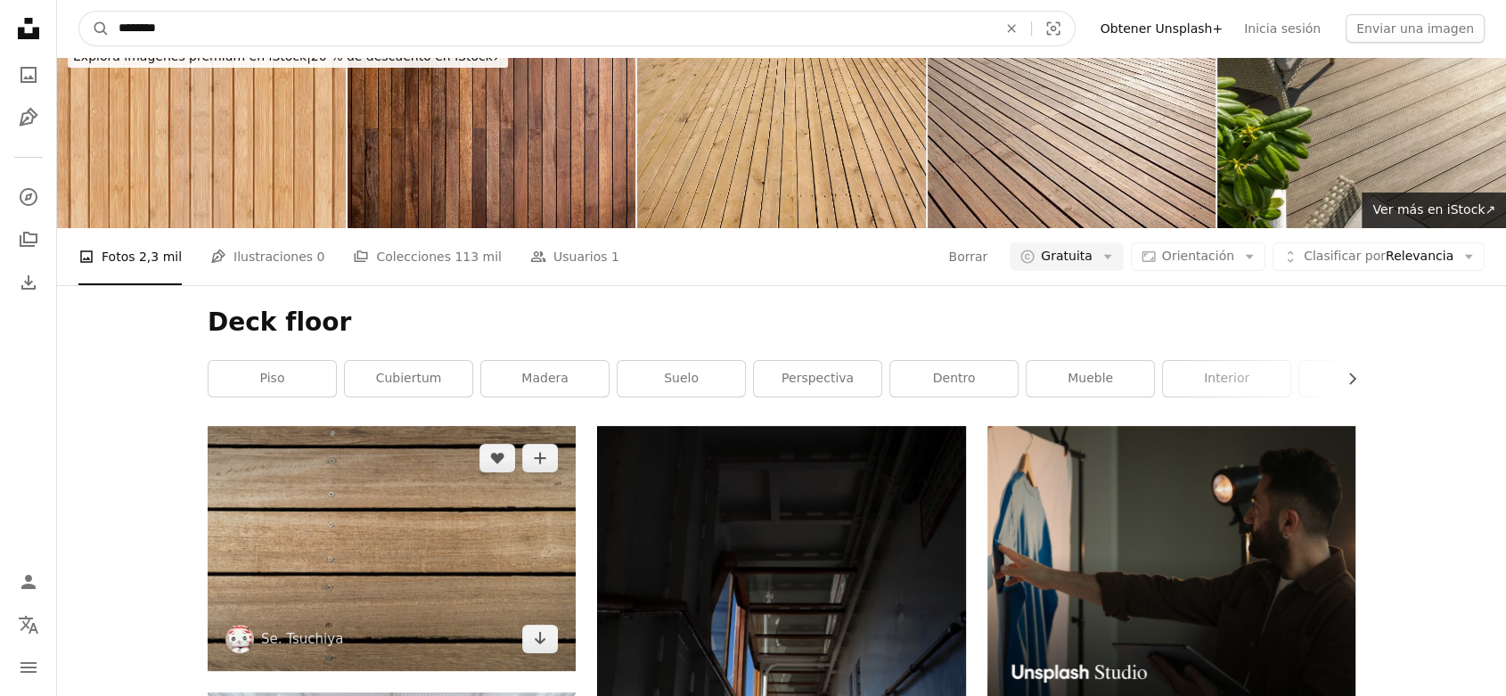
scroll to position [198, 0]
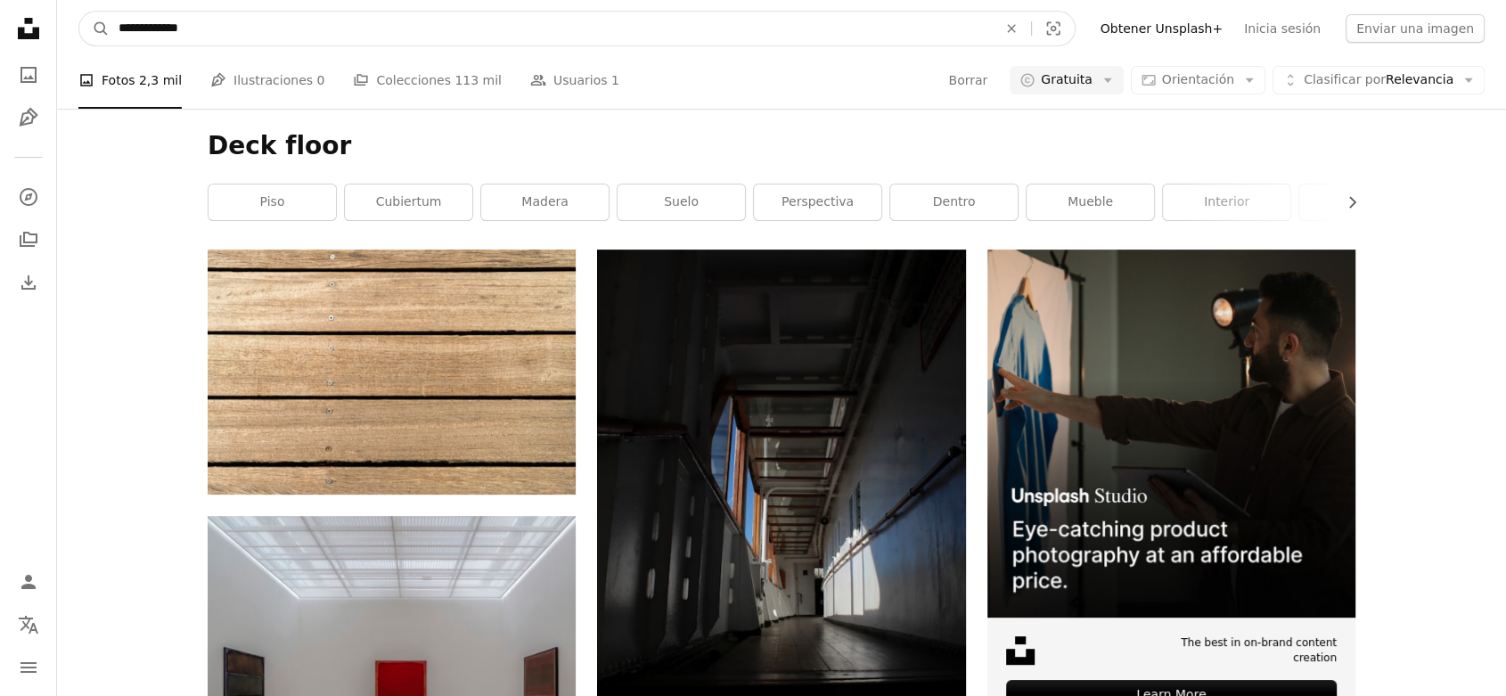
type input "**********"
click button "A magnifying glass" at bounding box center [94, 29] width 30 height 34
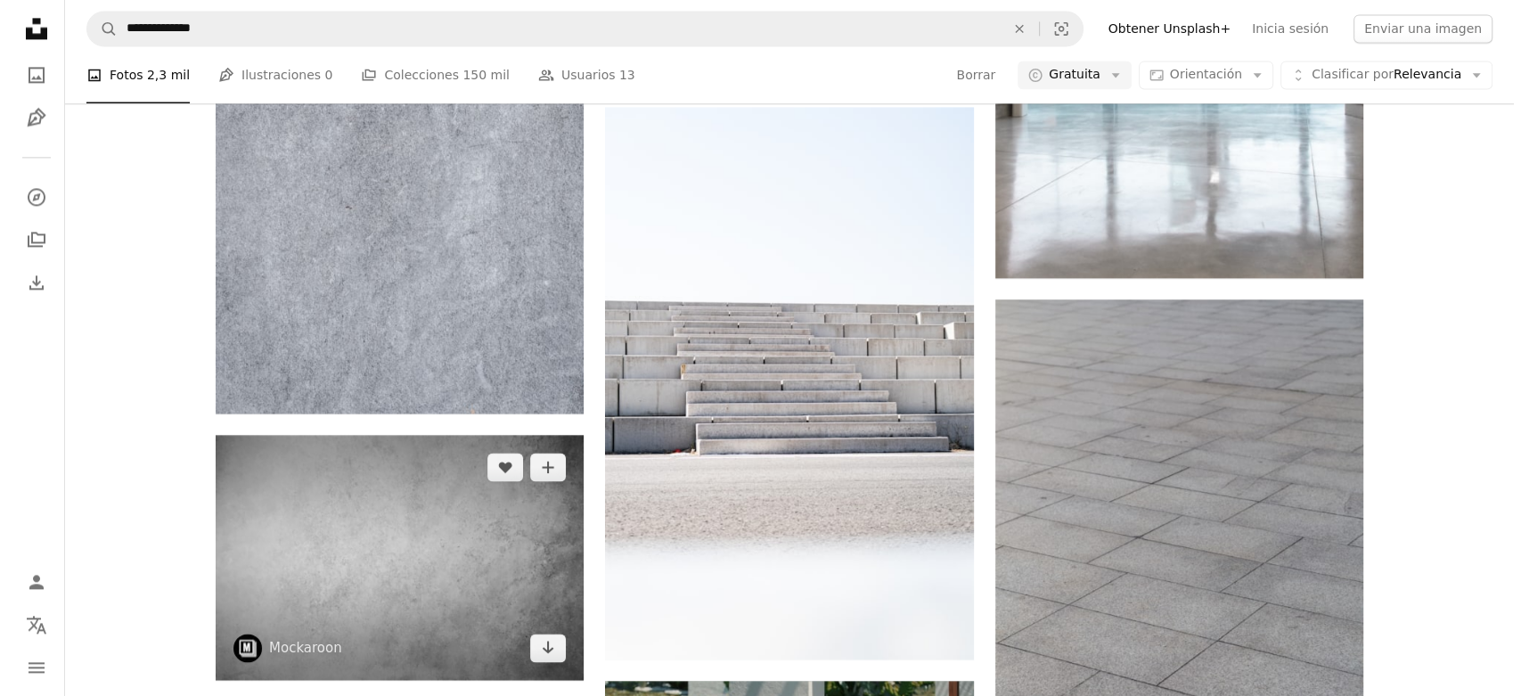
scroll to position [2573, 0]
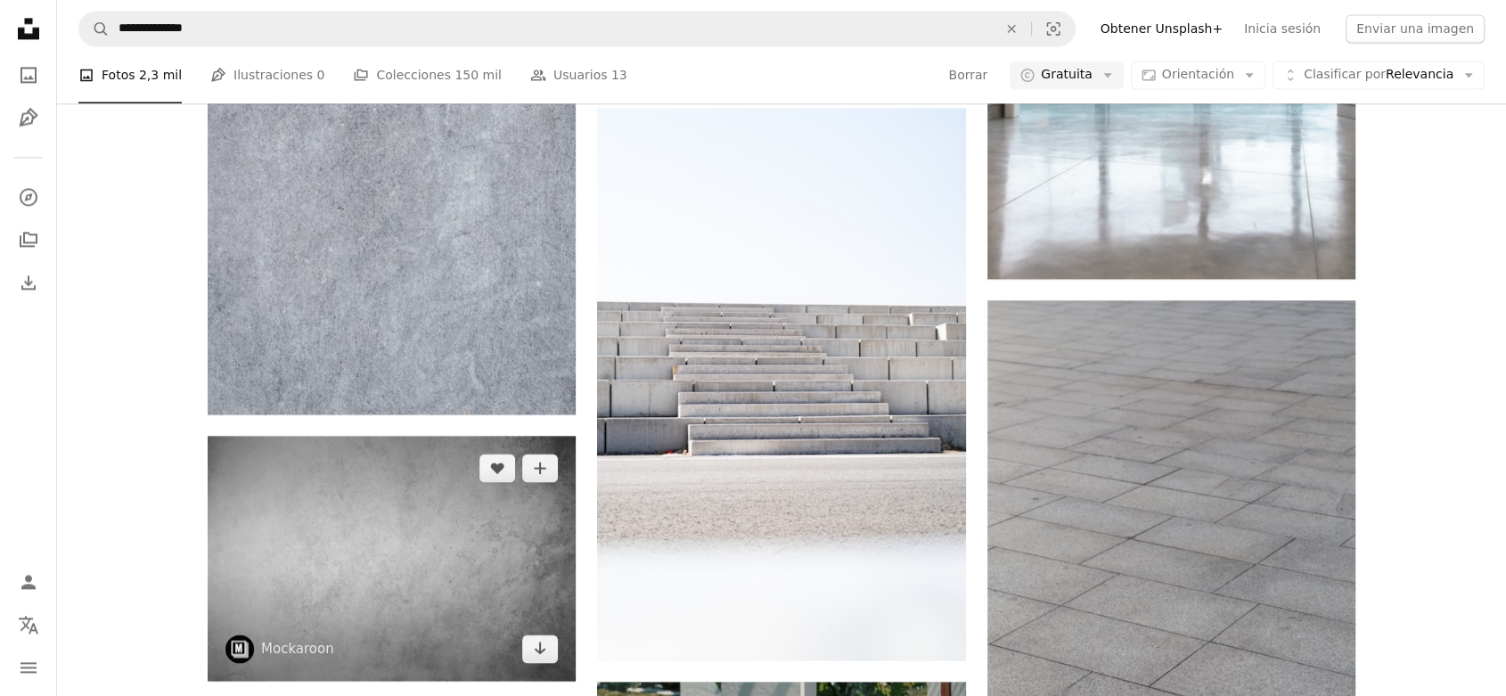
click at [354, 572] on img at bounding box center [392, 558] width 368 height 245
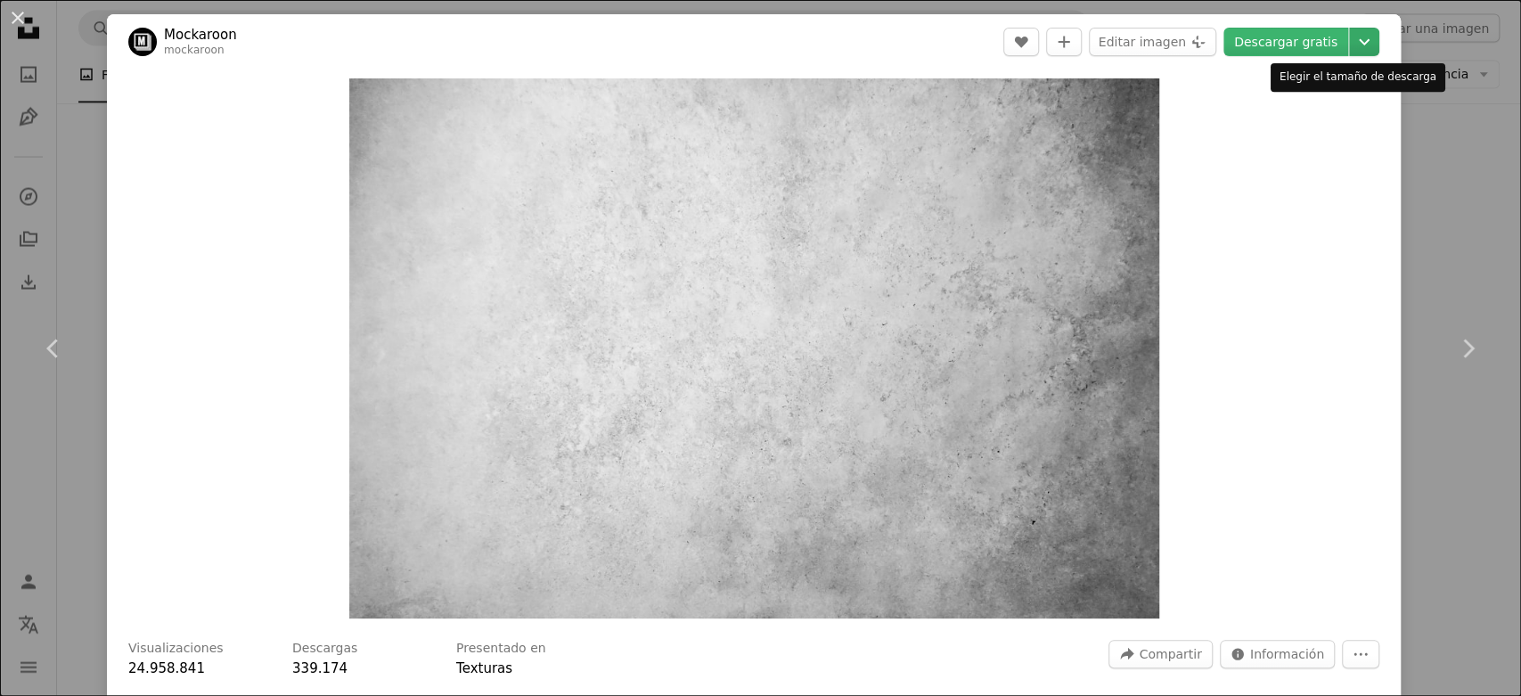
click at [1350, 40] on icon "Chevron down" at bounding box center [1364, 41] width 29 height 21
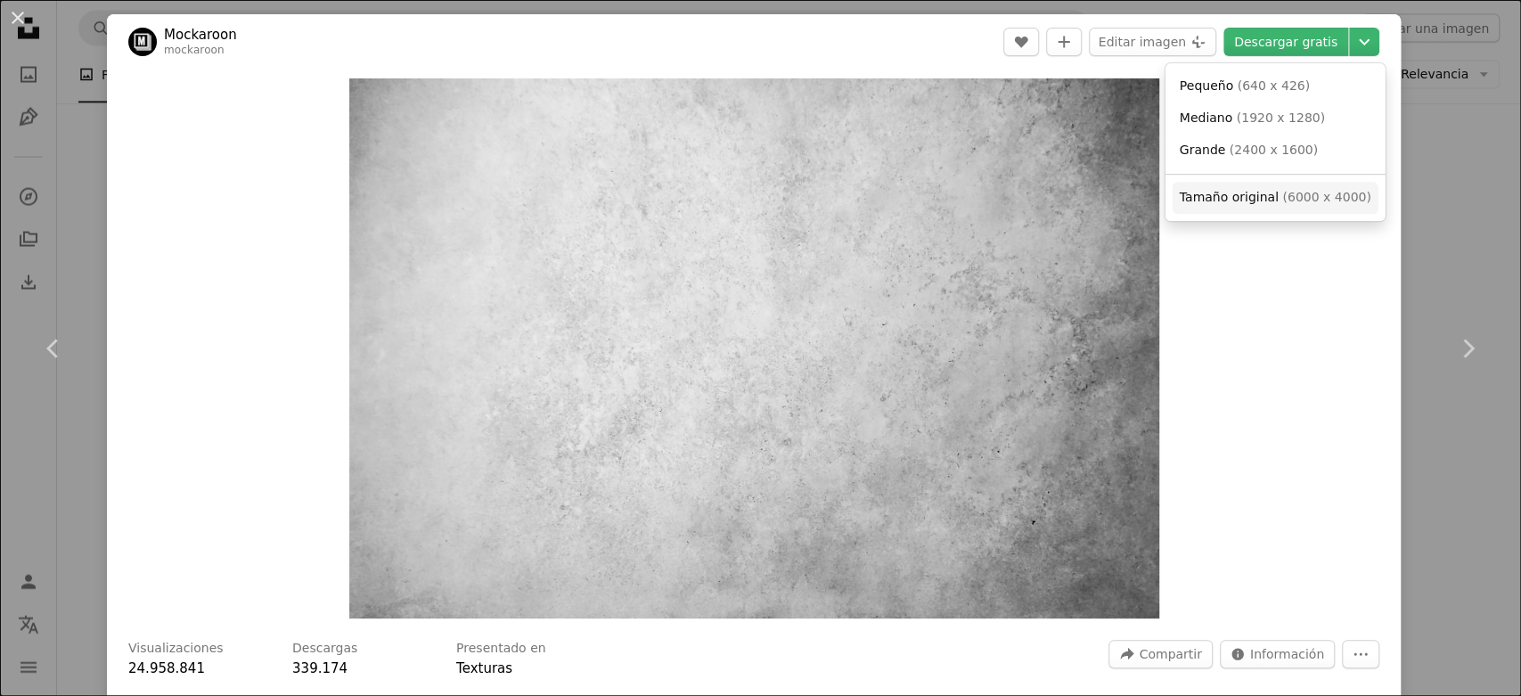
click at [1308, 197] on span "( 6000 x 4000 )" at bounding box center [1326, 197] width 88 height 14
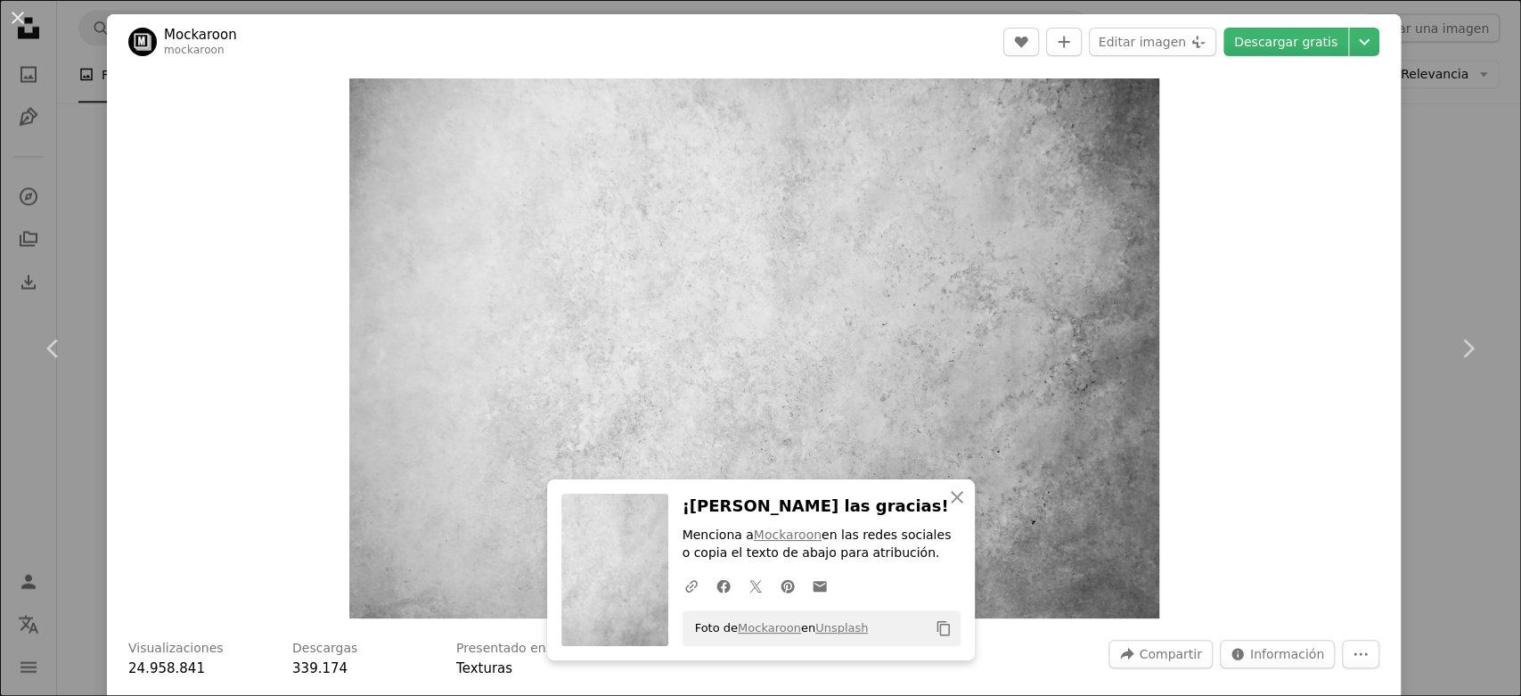
click at [1464, 165] on div "An X shape Chevron left Chevron right An X shape Cerrar ¡Dale las gracias! Menc…" at bounding box center [760, 348] width 1521 height 696
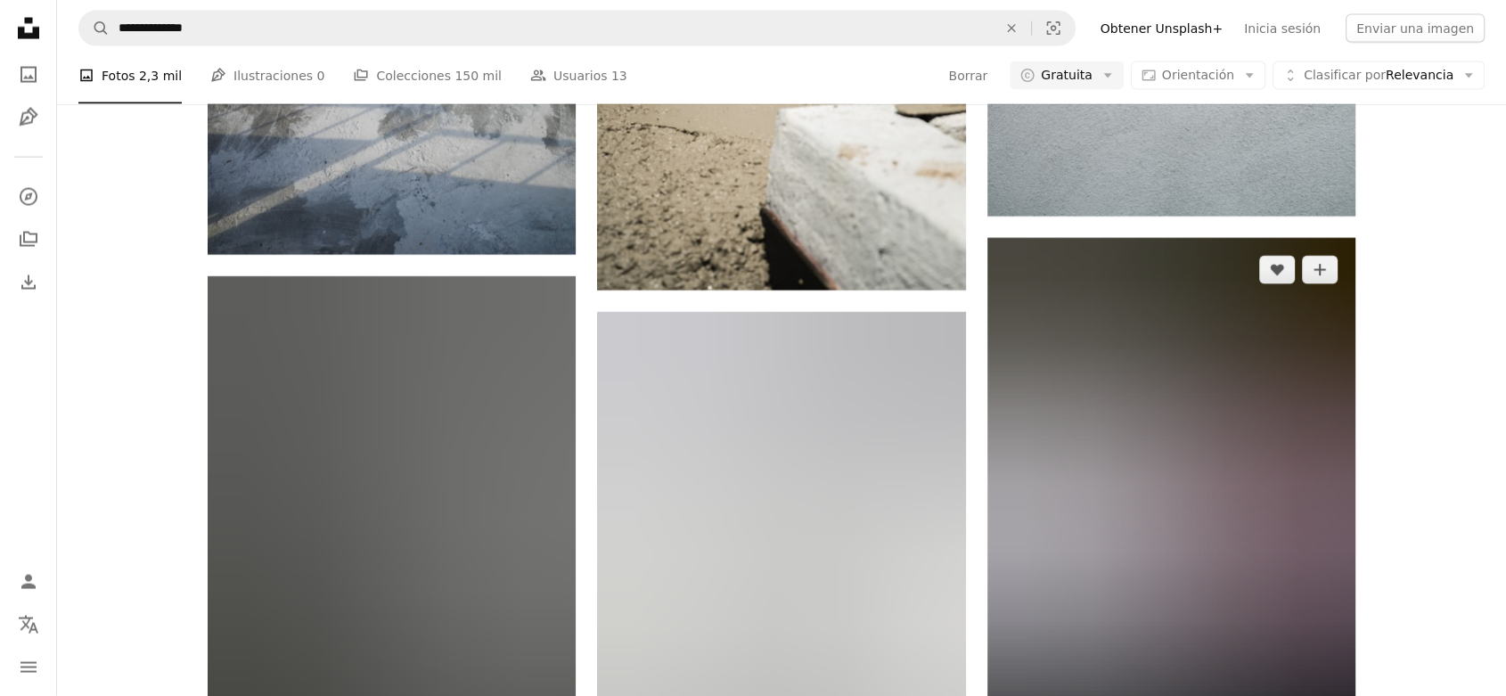
scroll to position [4058, 0]
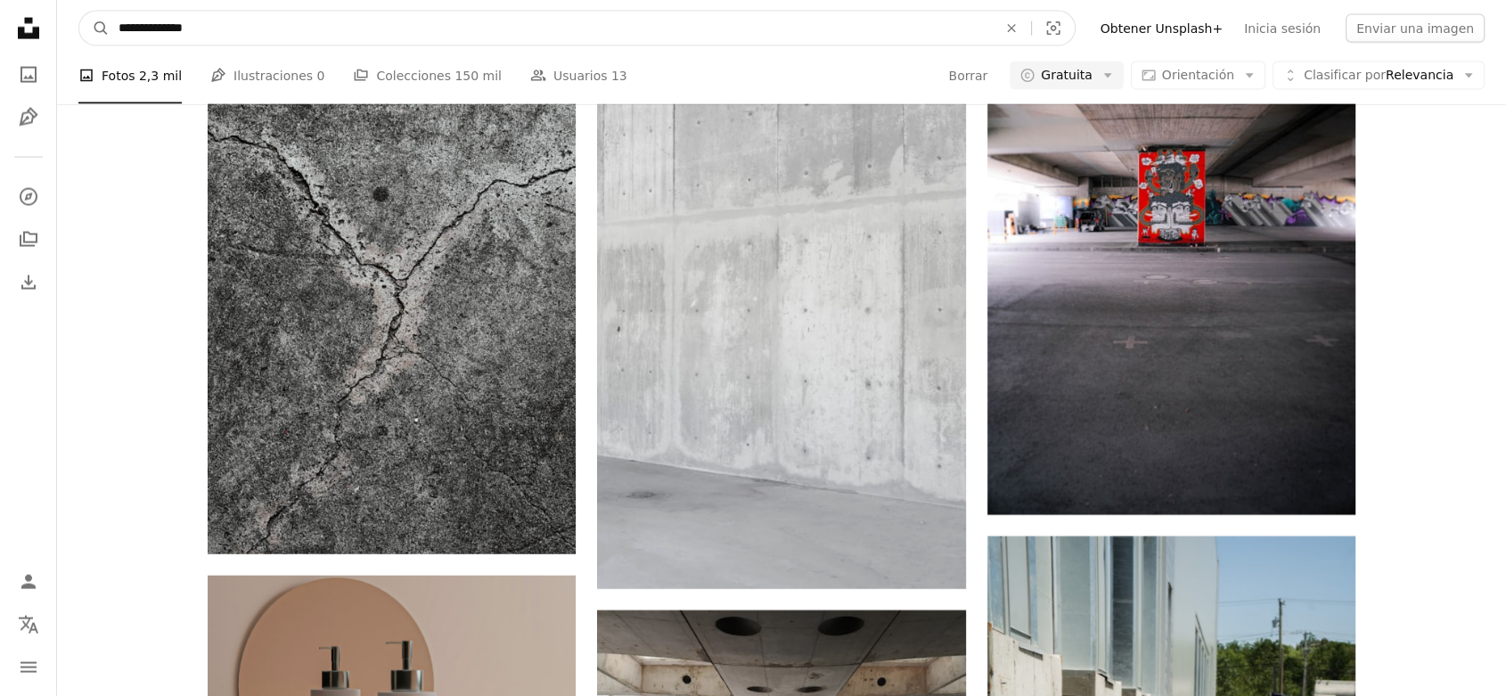
drag, startPoint x: 335, startPoint y: 41, endPoint x: 0, endPoint y: 37, distance: 335.0
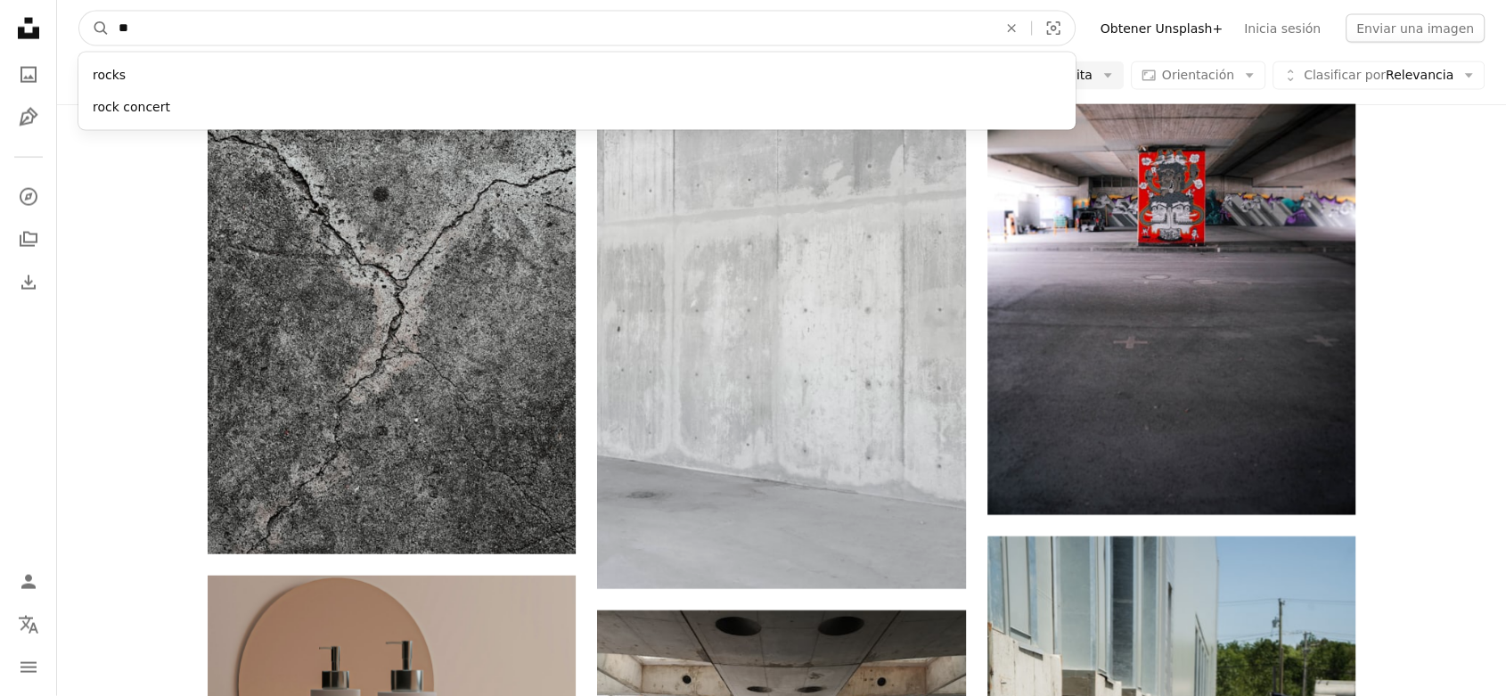
type input "*"
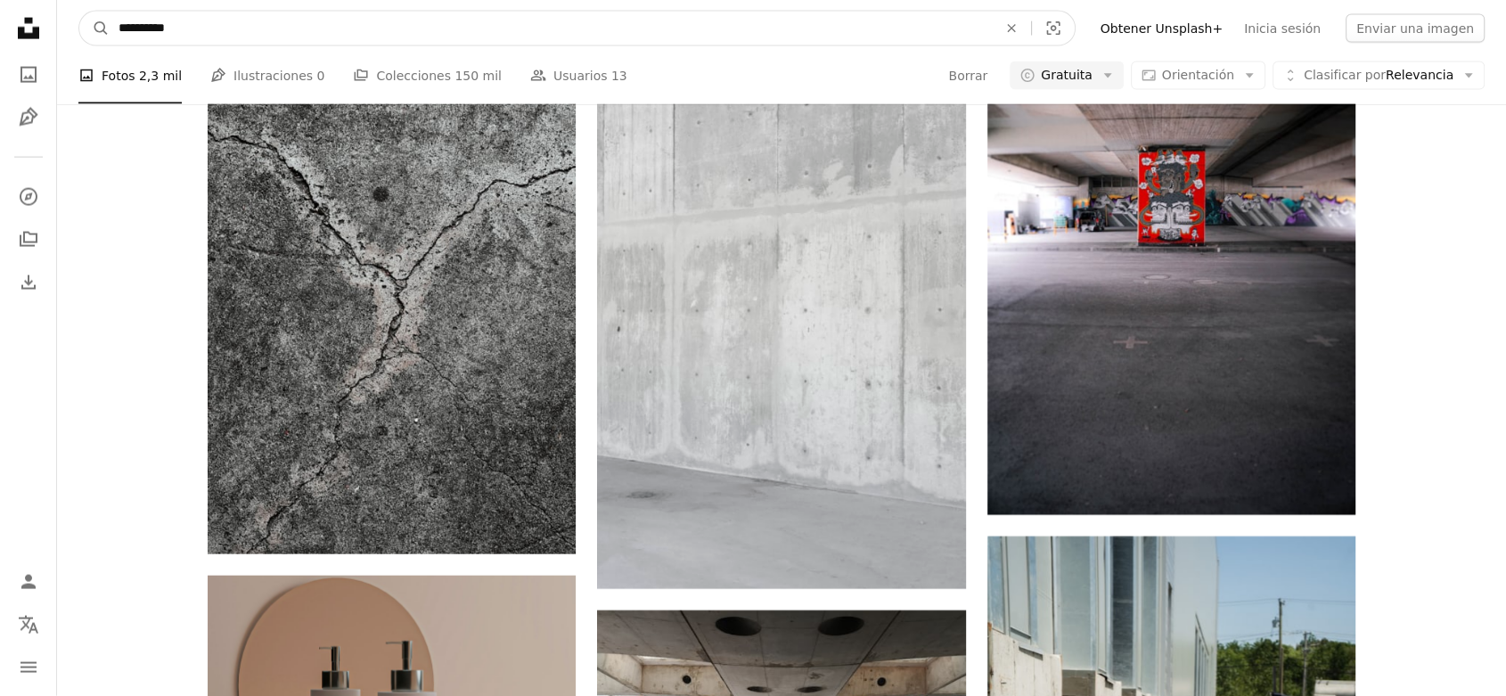
type input "**********"
click button "A magnifying glass" at bounding box center [94, 29] width 30 height 34
